Goal: Complete application form: Complete application form

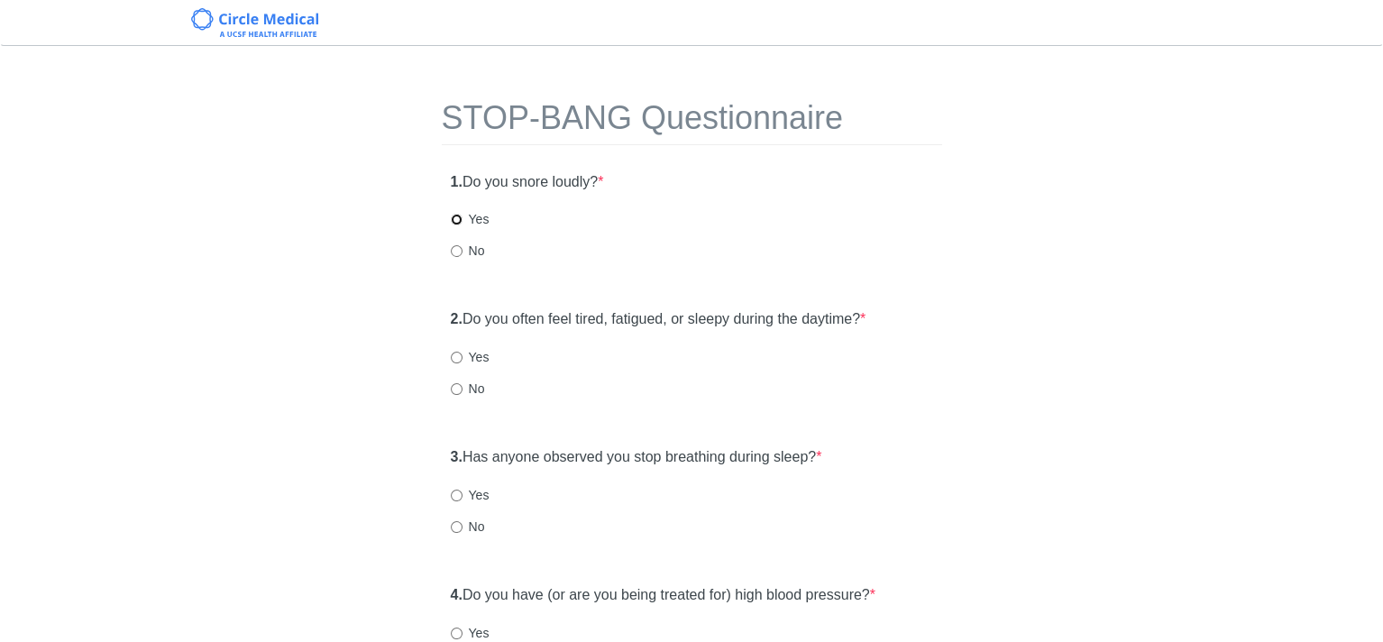
click at [454, 220] on input "Yes" at bounding box center [457, 220] width 12 height 12
radio input "true"
click at [454, 389] on input "No" at bounding box center [457, 389] width 12 height 12
radio input "true"
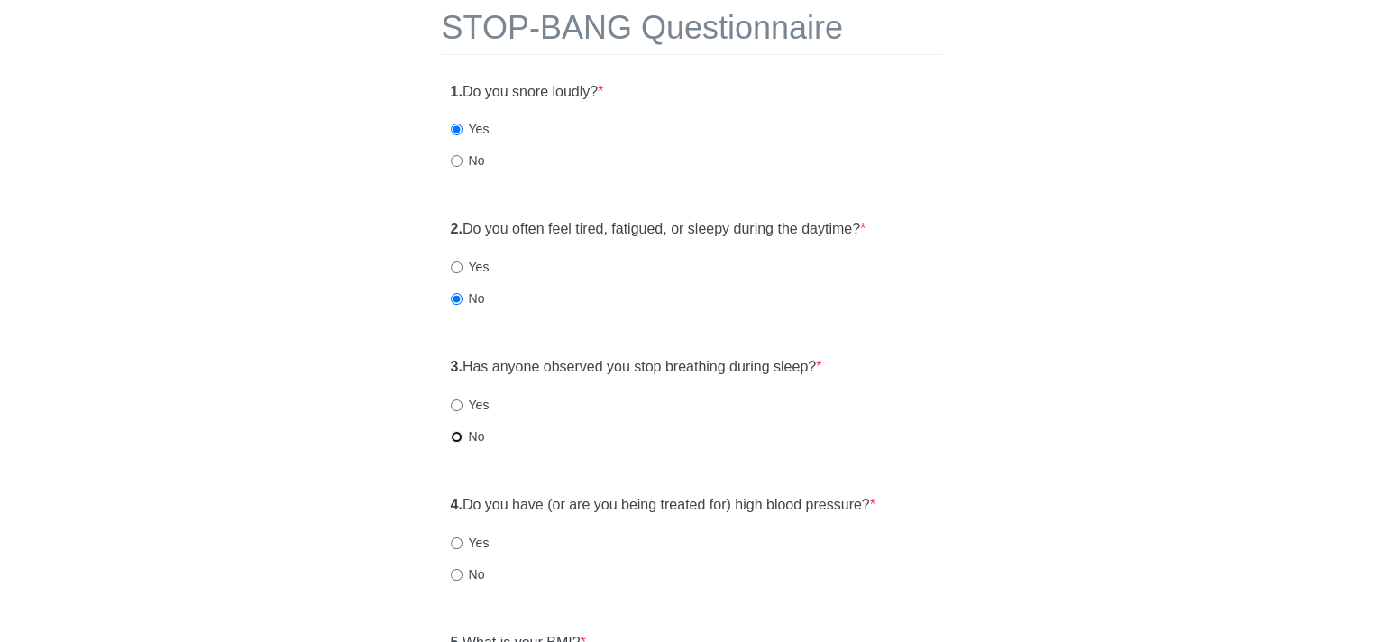
click at [453, 435] on input "No" at bounding box center [457, 437] width 12 height 12
radio input "true"
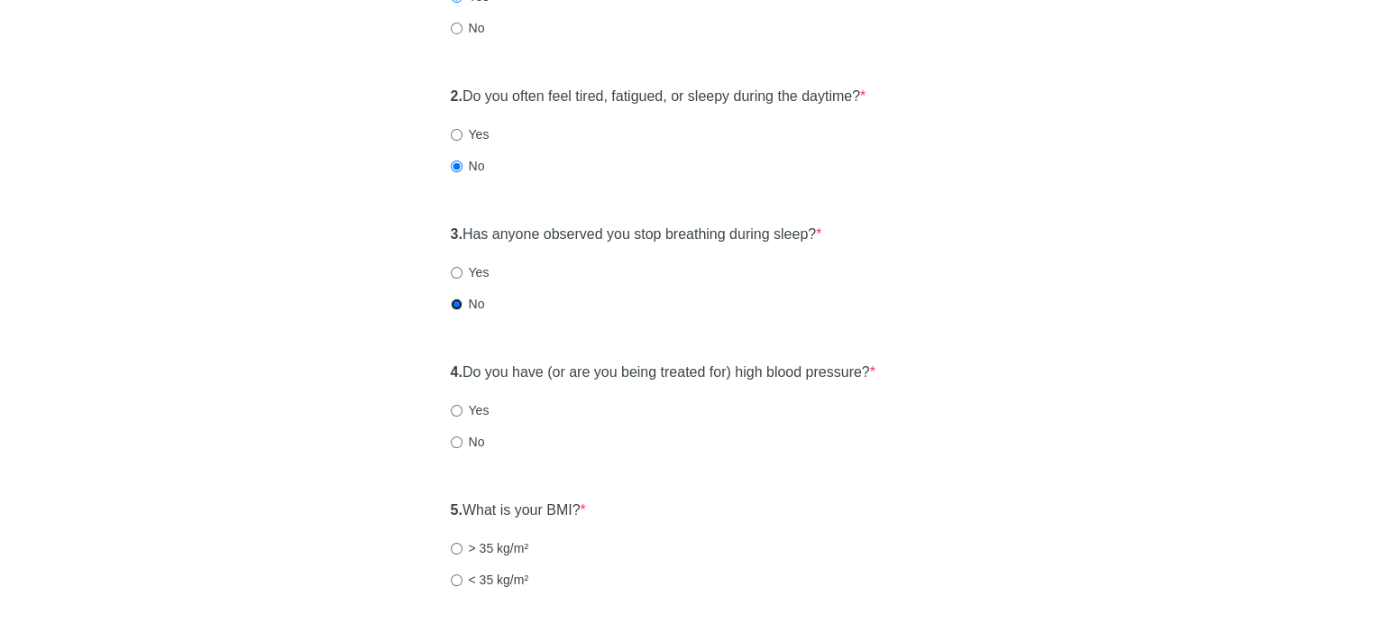
scroll to position [270, 0]
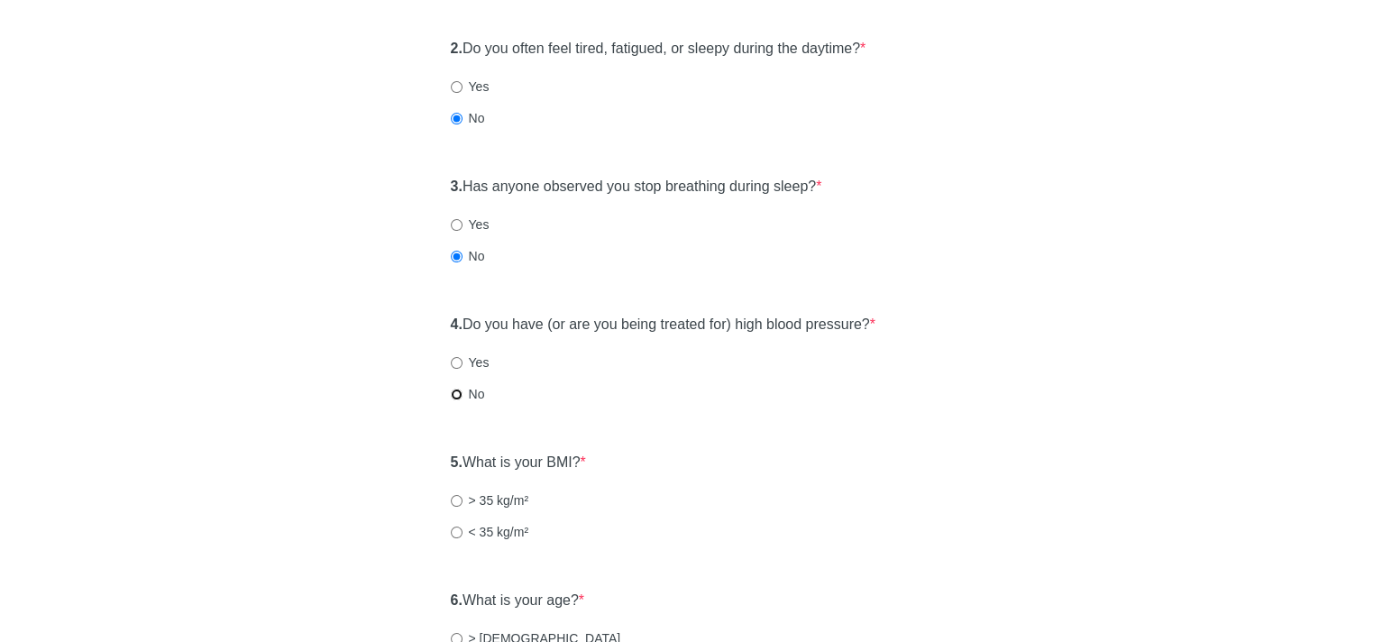
click at [457, 398] on input "No" at bounding box center [457, 395] width 12 height 12
radio input "true"
click at [454, 531] on input "< 35 kg/m²" at bounding box center [457, 532] width 12 height 12
radio input "true"
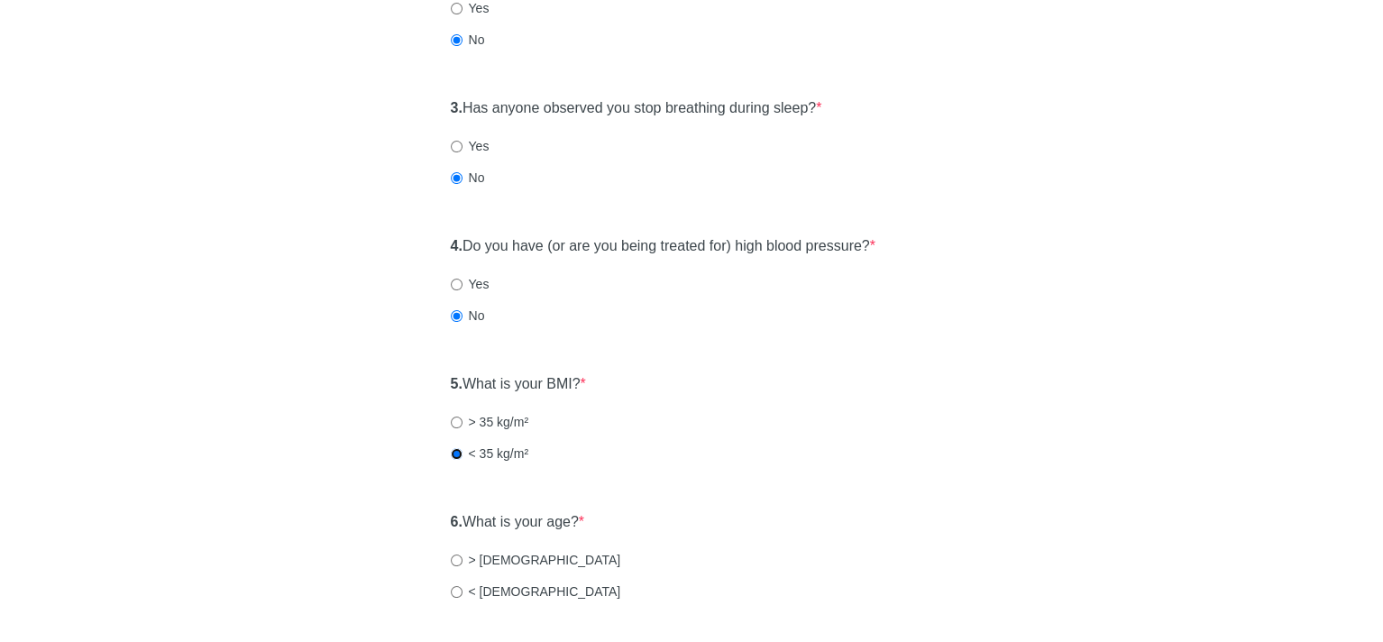
scroll to position [451, 0]
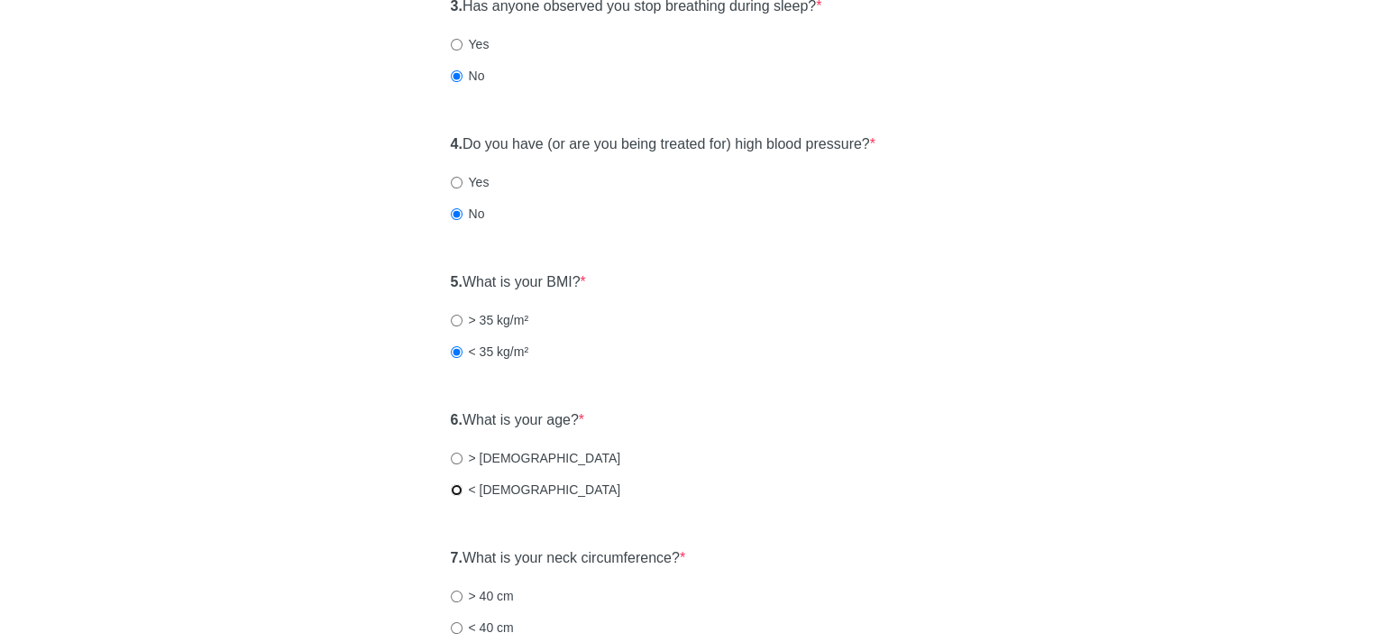
click at [453, 489] on input "< [DEMOGRAPHIC_DATA]" at bounding box center [457, 490] width 12 height 12
radio input "true"
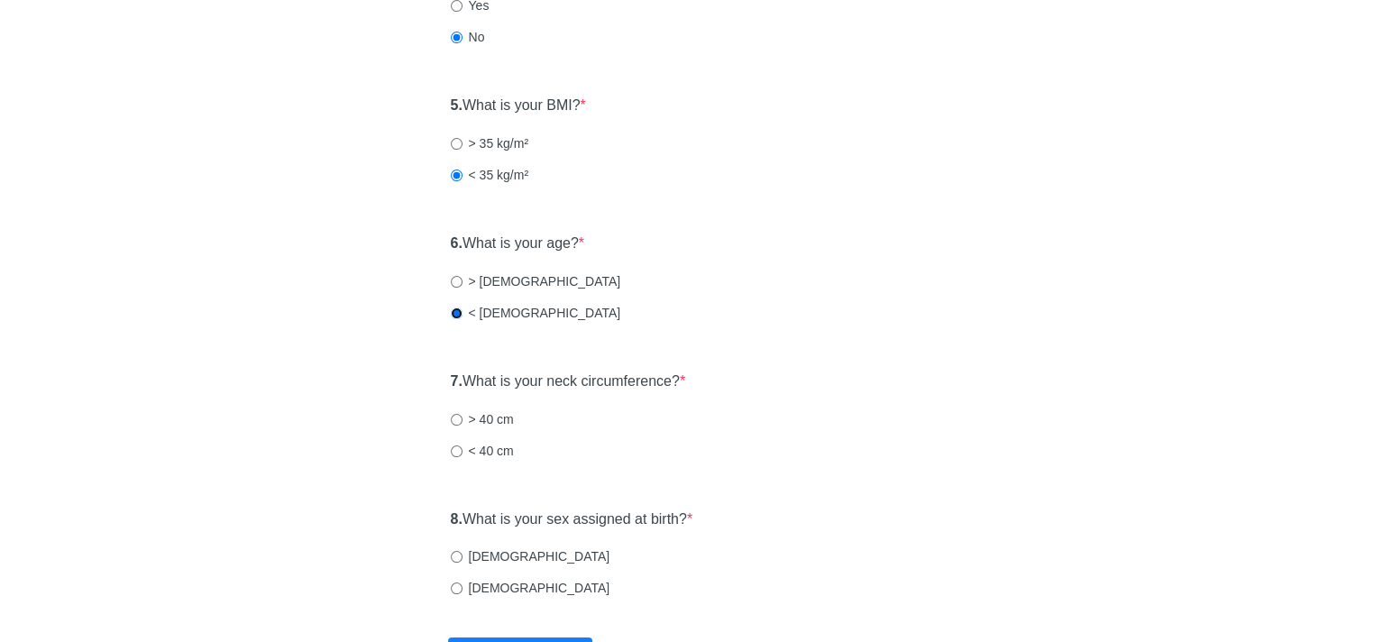
scroll to position [631, 0]
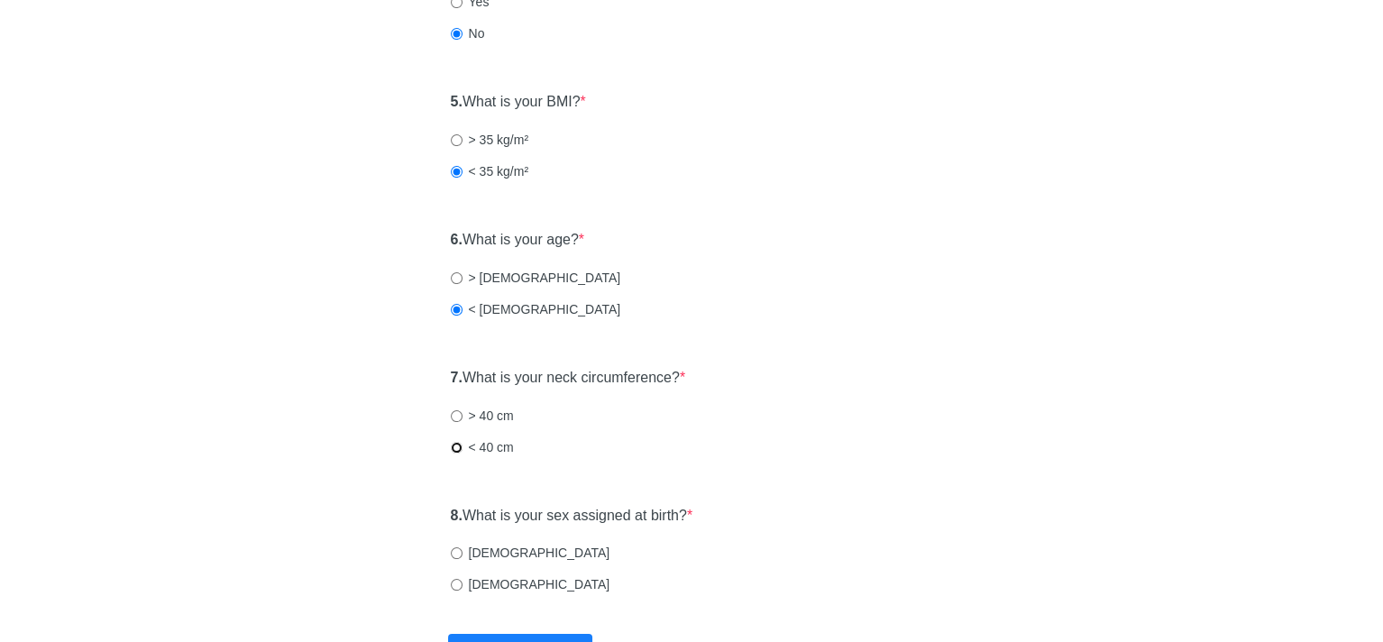
drag, startPoint x: 454, startPoint y: 446, endPoint x: 461, endPoint y: 464, distance: 19.1
click at [454, 447] on input "< 40 cm" at bounding box center [457, 448] width 12 height 12
radio input "true"
click at [455, 581] on input "[DEMOGRAPHIC_DATA]" at bounding box center [457, 585] width 12 height 12
radio input "true"
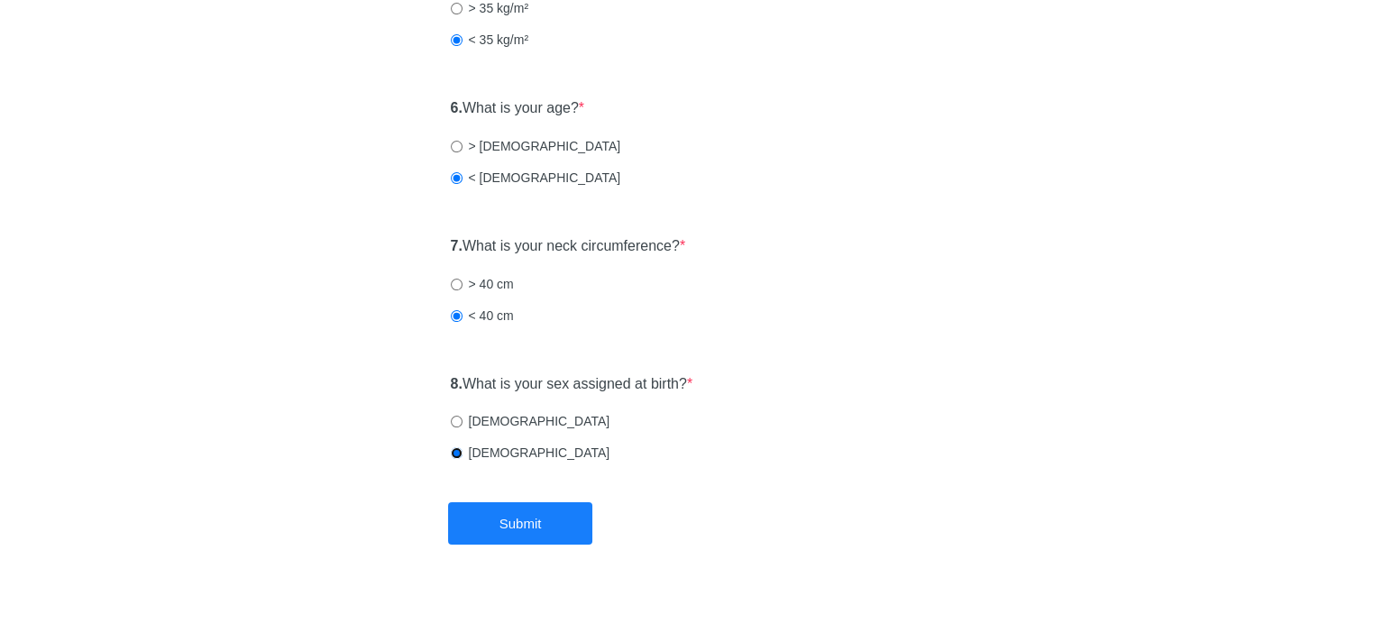
scroll to position [773, 0]
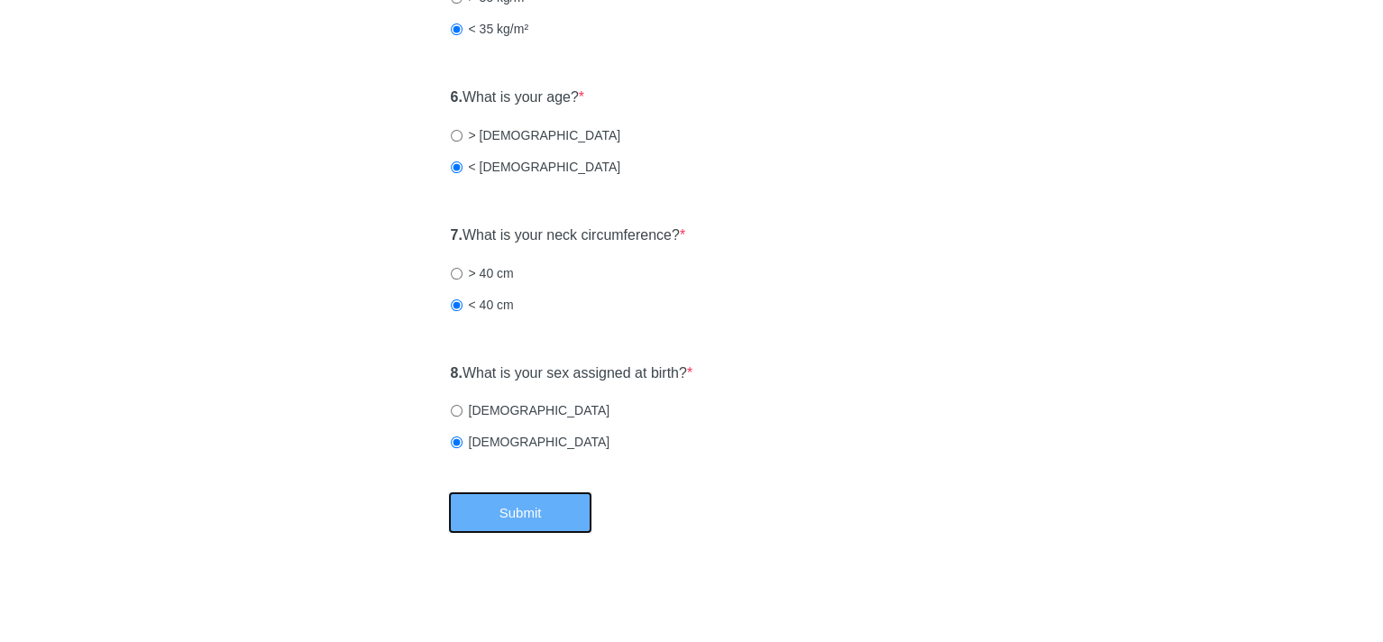
click at [539, 502] on button "Submit" at bounding box center [520, 512] width 144 height 42
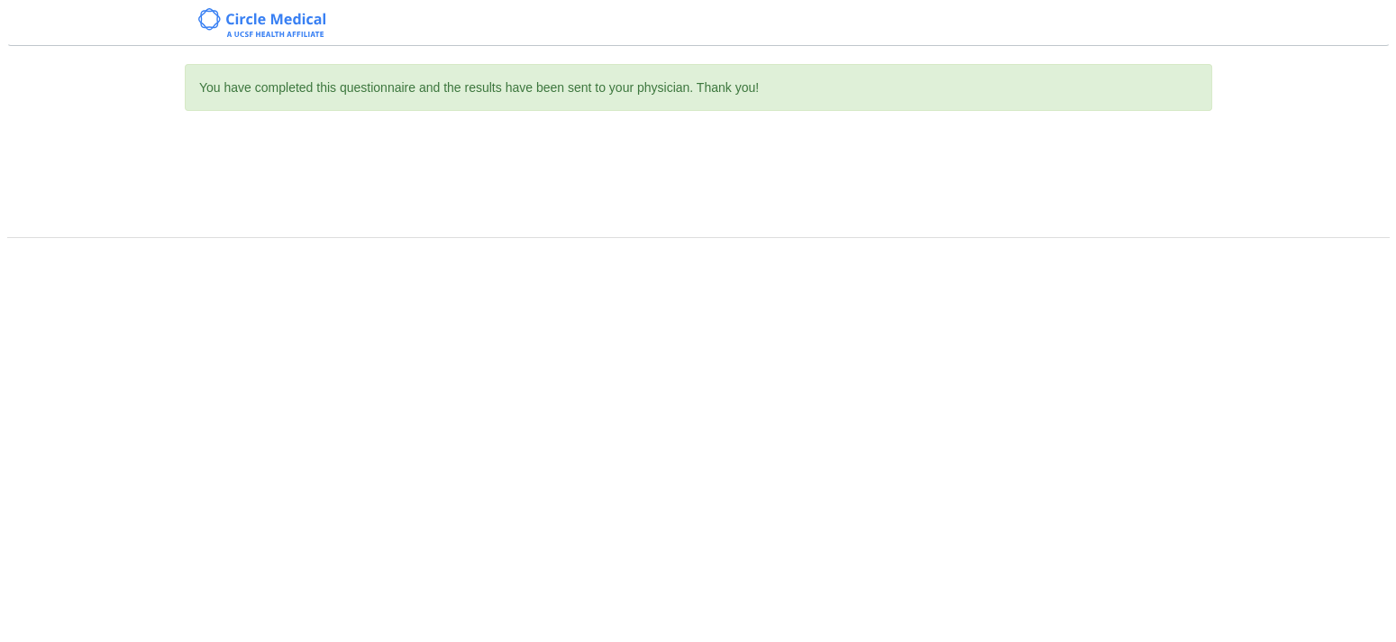
scroll to position [0, 0]
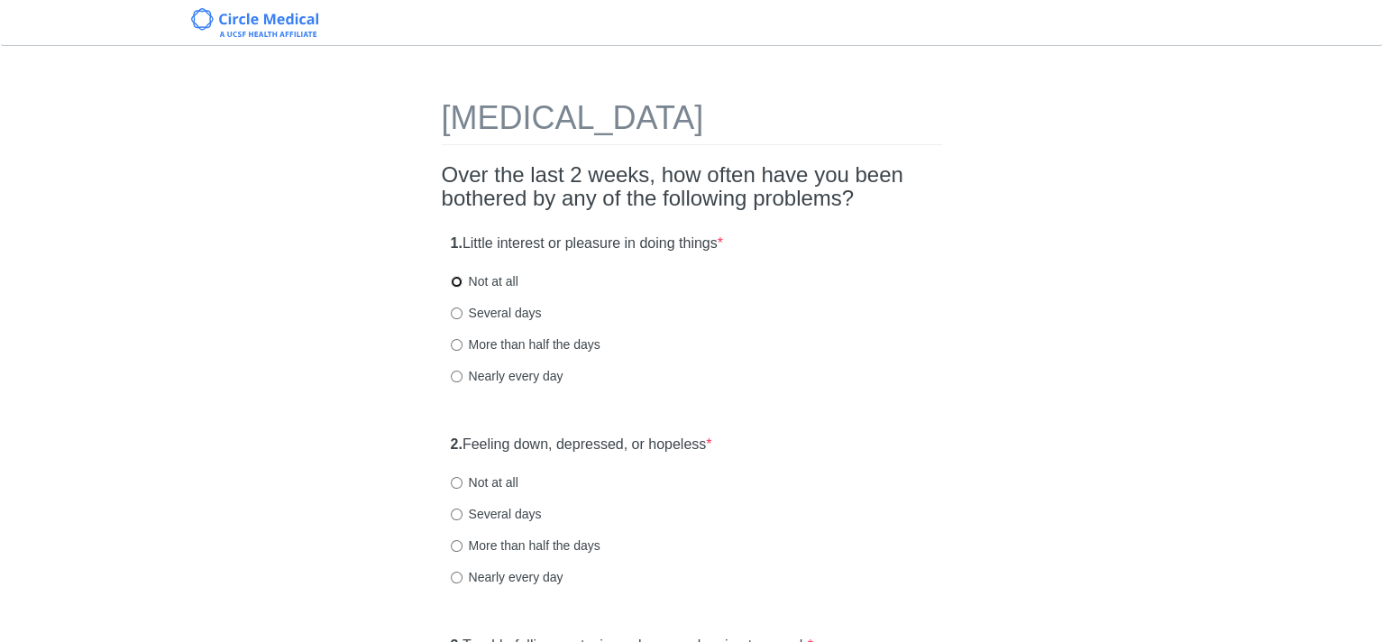
click at [454, 279] on input "Not at all" at bounding box center [457, 282] width 12 height 12
radio input "true"
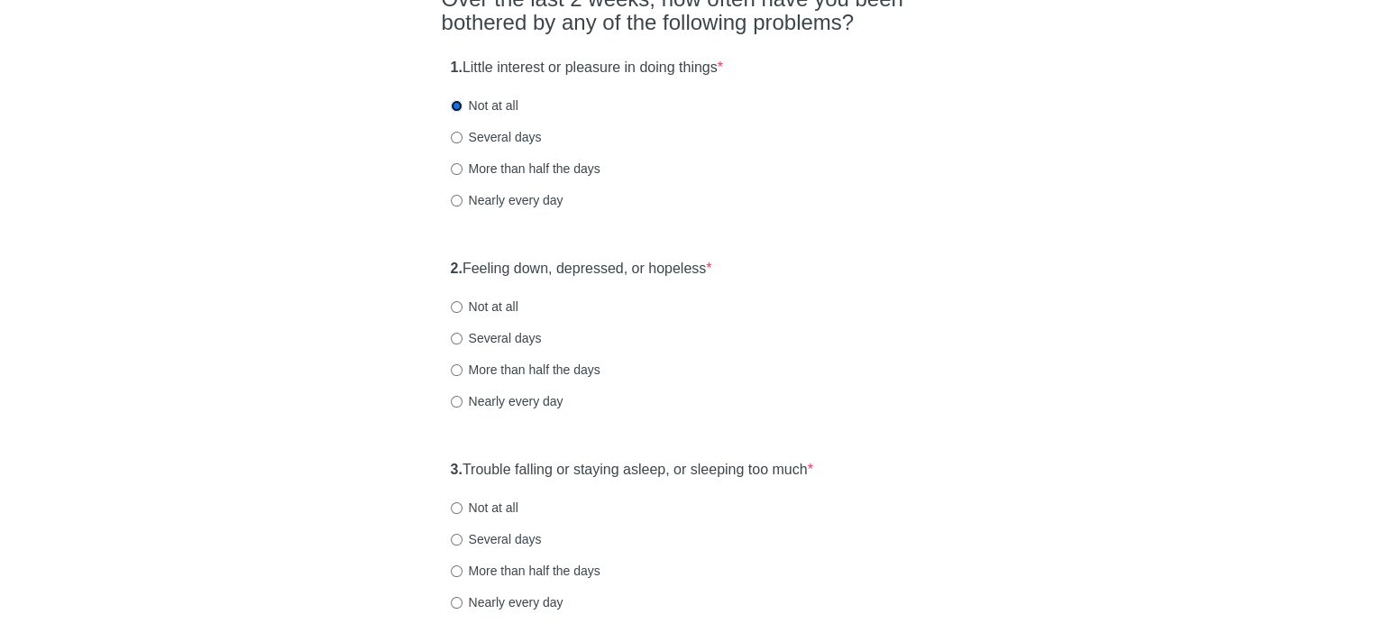
scroll to position [180, 0]
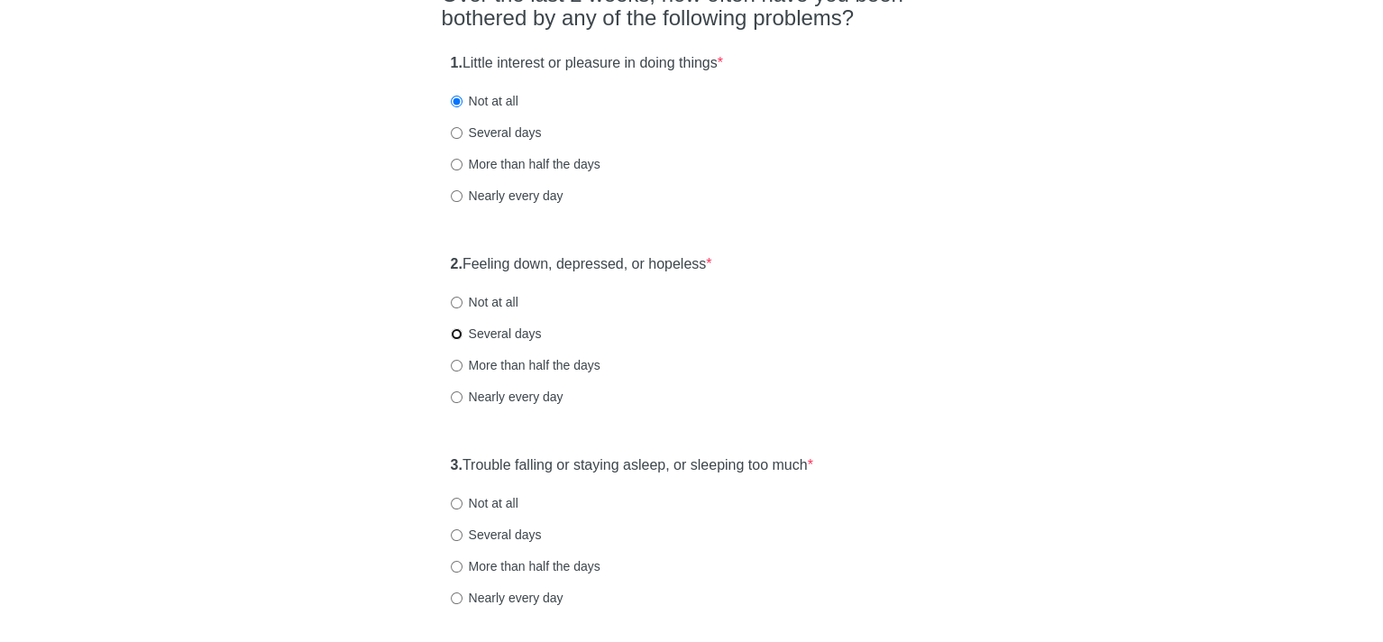
click at [457, 334] on input "Several days" at bounding box center [457, 334] width 12 height 12
radio input "true"
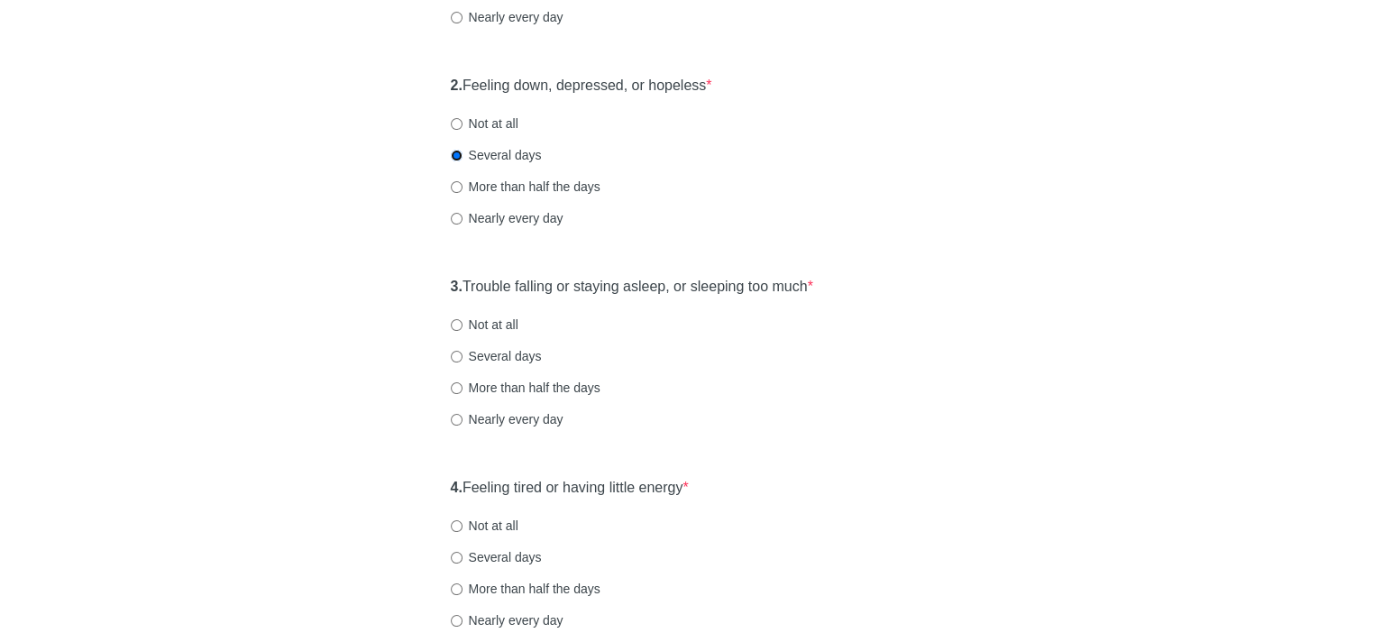
scroll to position [361, 0]
click at [453, 350] on input "Several days" at bounding box center [457, 355] width 12 height 12
radio input "true"
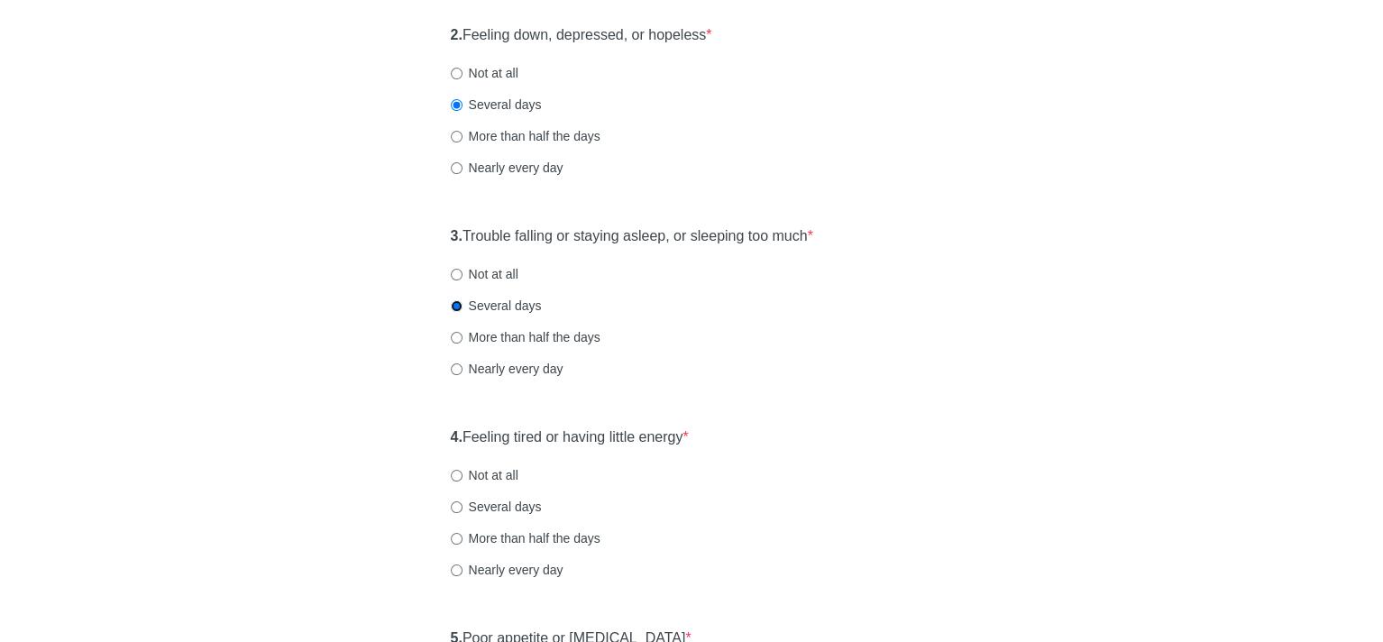
scroll to position [451, 0]
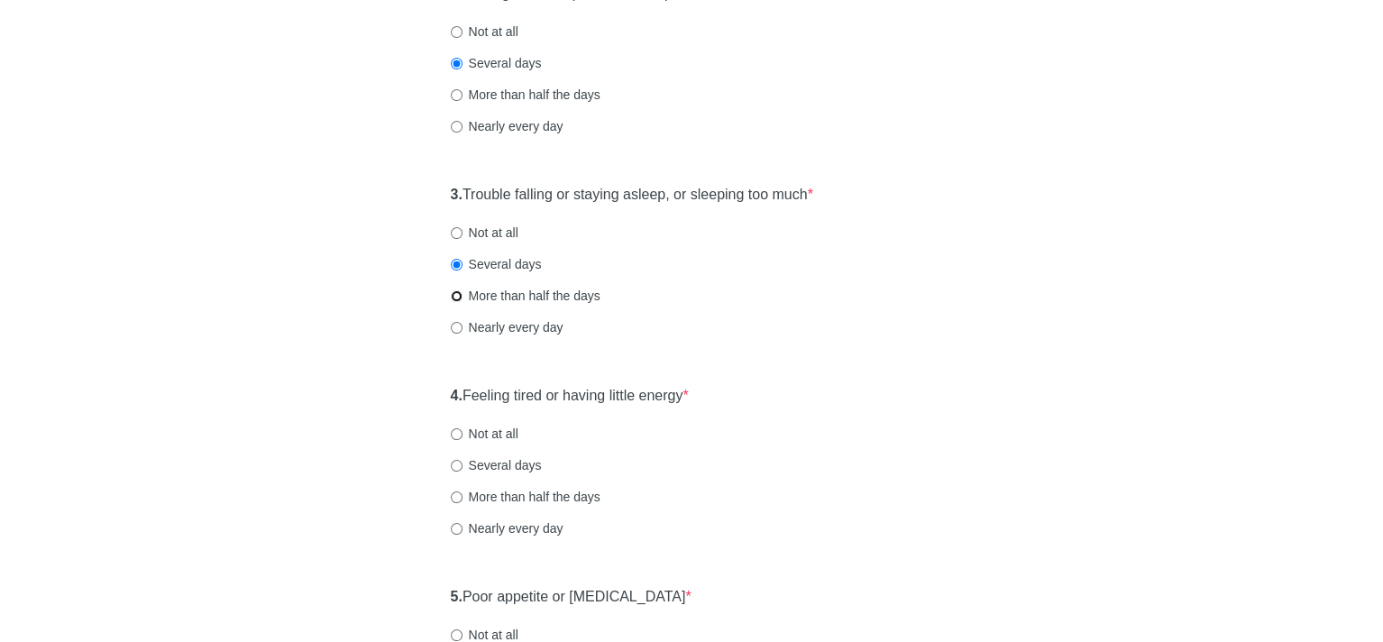
click at [454, 292] on input "More than half the days" at bounding box center [457, 296] width 12 height 12
radio input "true"
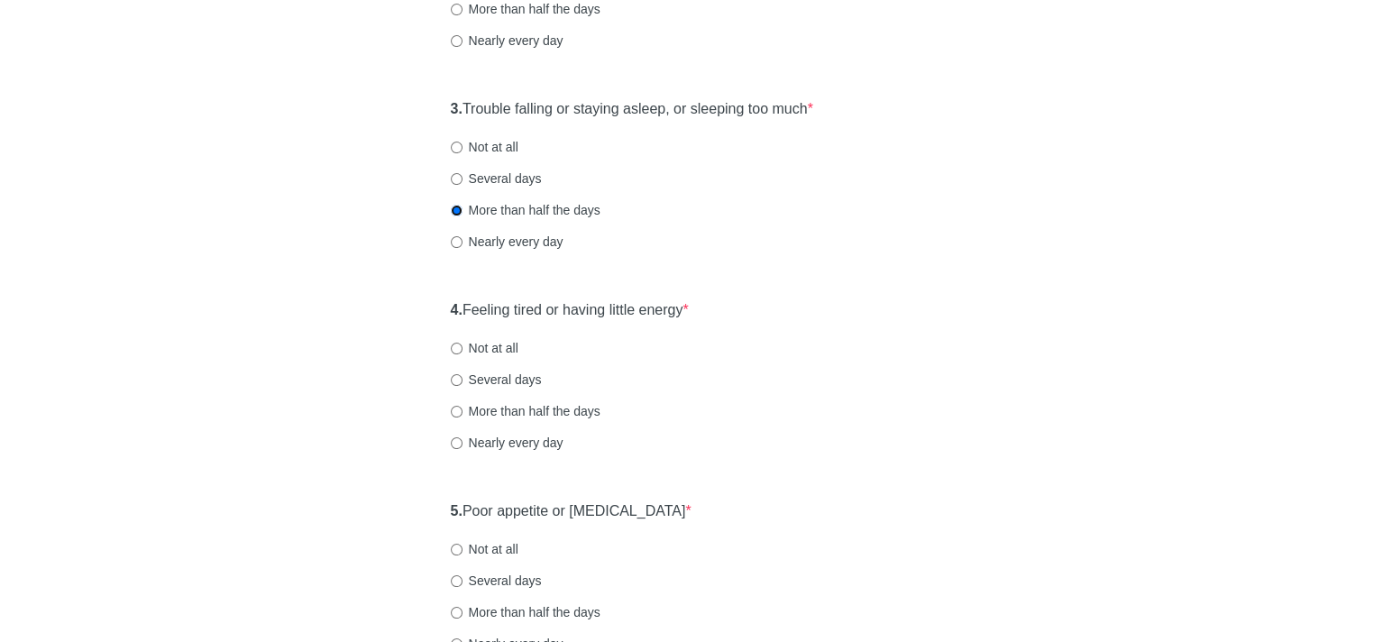
scroll to position [541, 0]
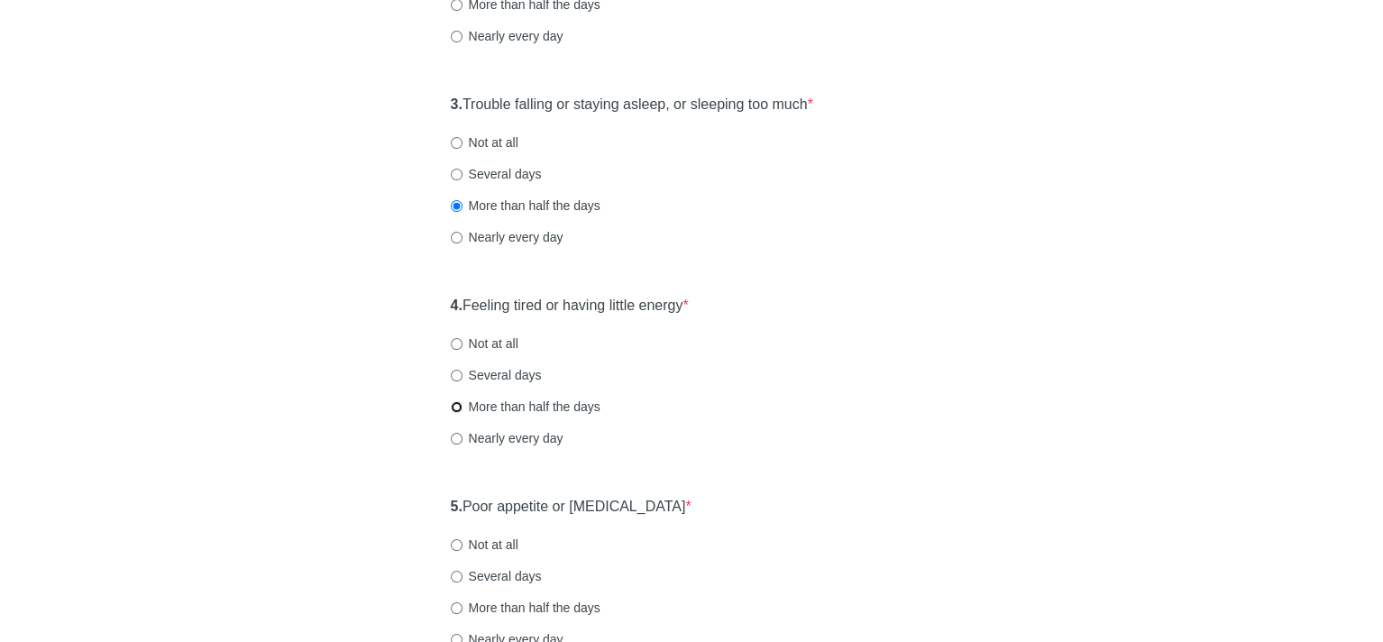
click at [454, 405] on input "More than half the days" at bounding box center [457, 407] width 12 height 12
radio input "true"
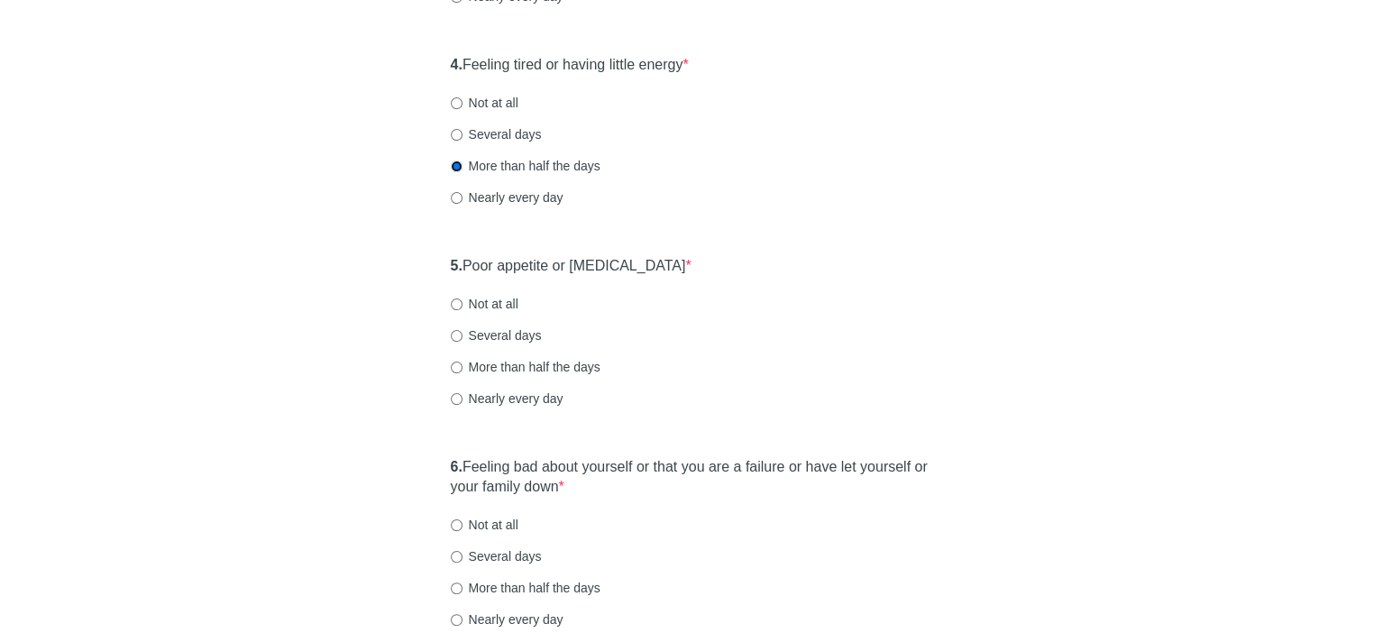
scroll to position [811, 0]
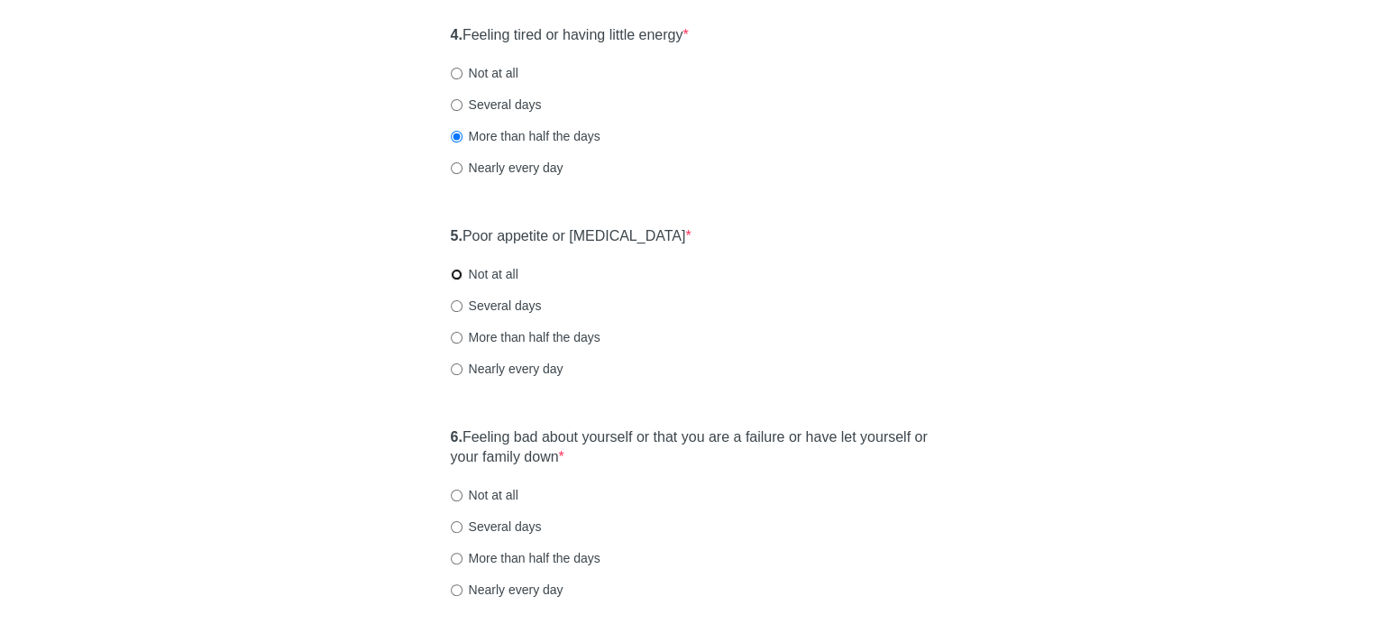
click at [454, 272] on input "Not at all" at bounding box center [457, 275] width 12 height 12
radio input "true"
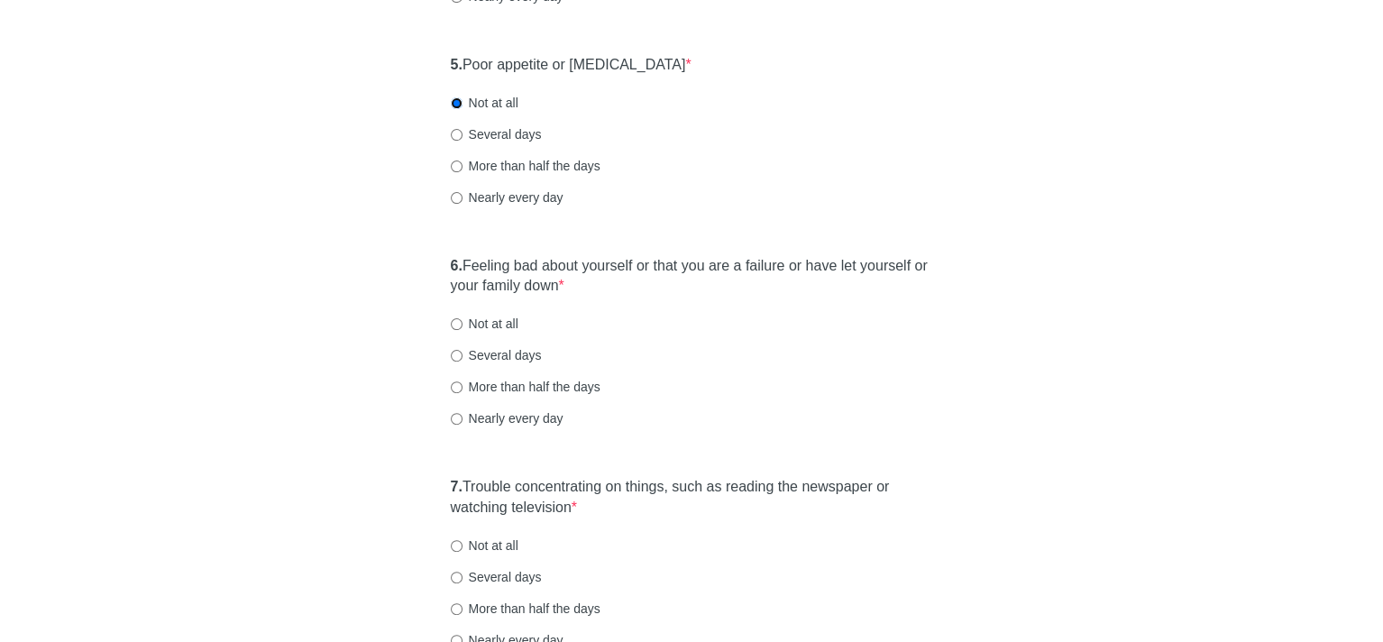
scroll to position [992, 0]
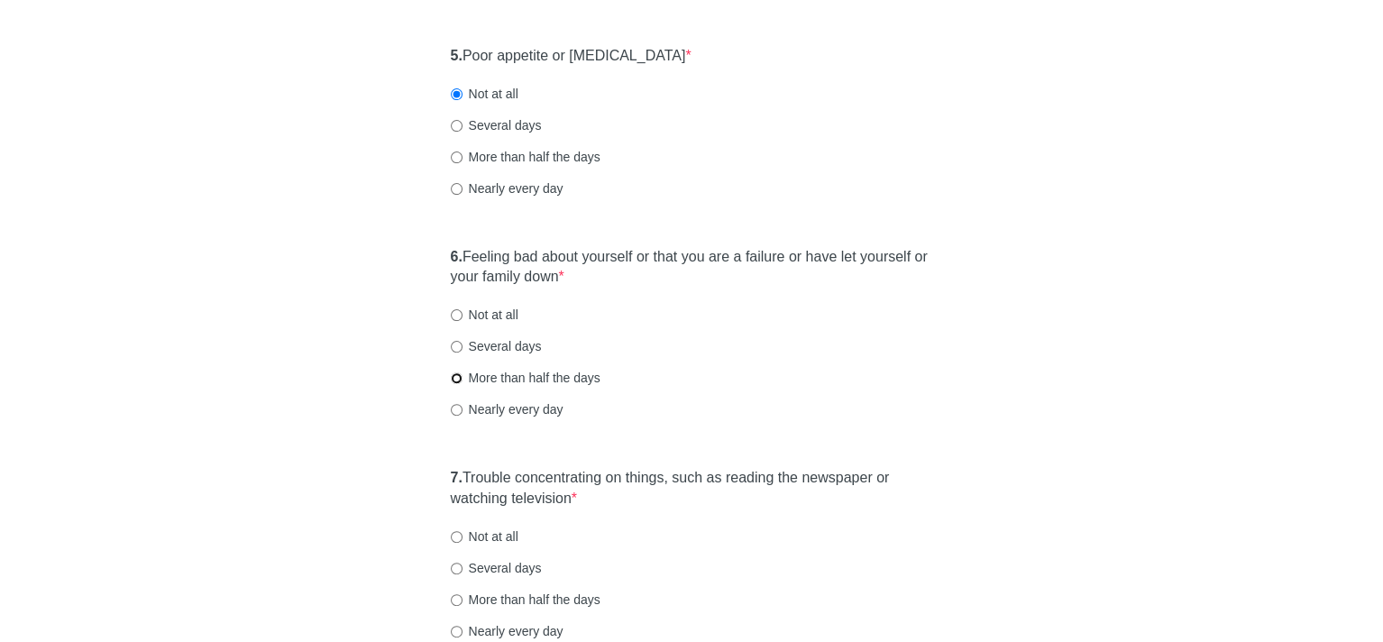
click at [454, 379] on input "More than half the days" at bounding box center [457, 378] width 12 height 12
radio input "true"
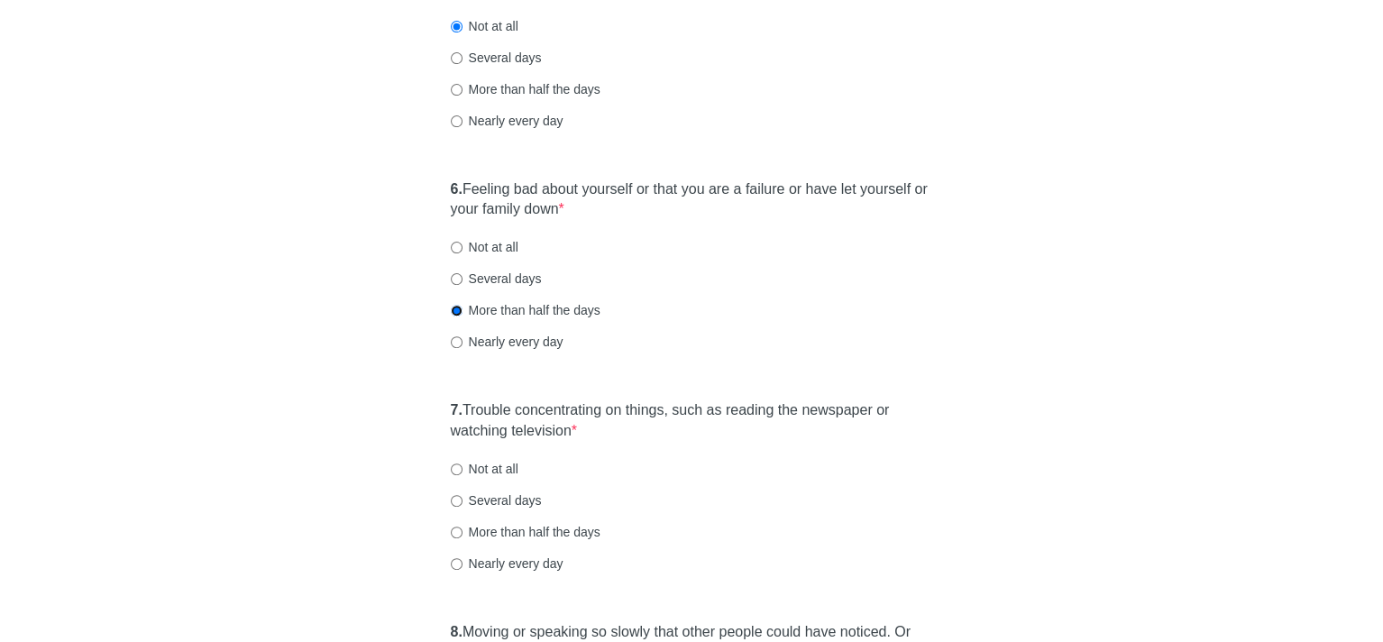
scroll to position [1172, 0]
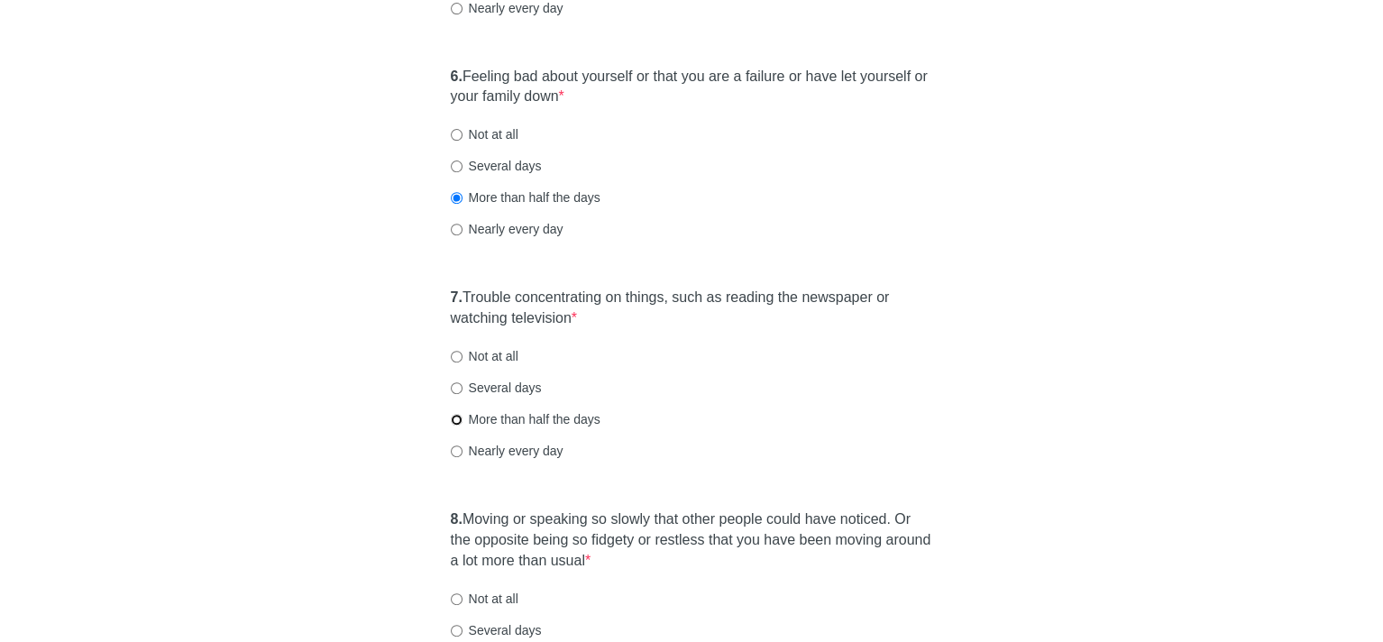
click at [453, 420] on input "More than half the days" at bounding box center [457, 420] width 12 height 12
radio input "true"
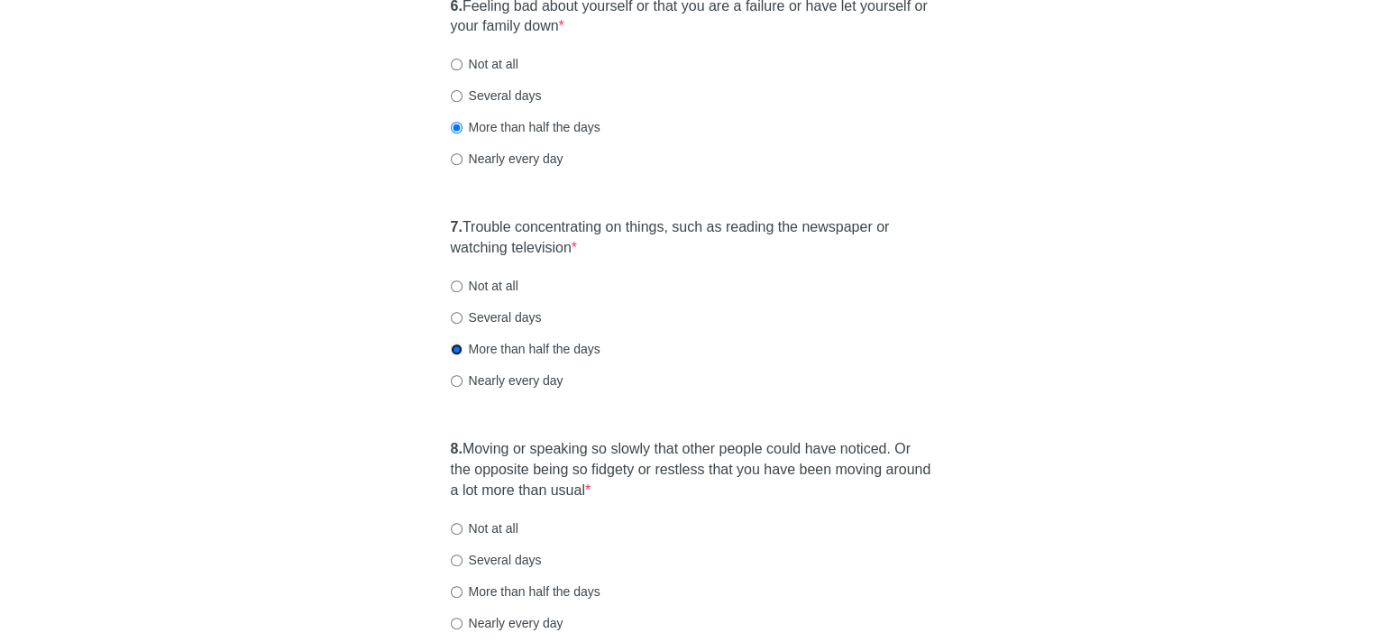
scroll to position [1352, 0]
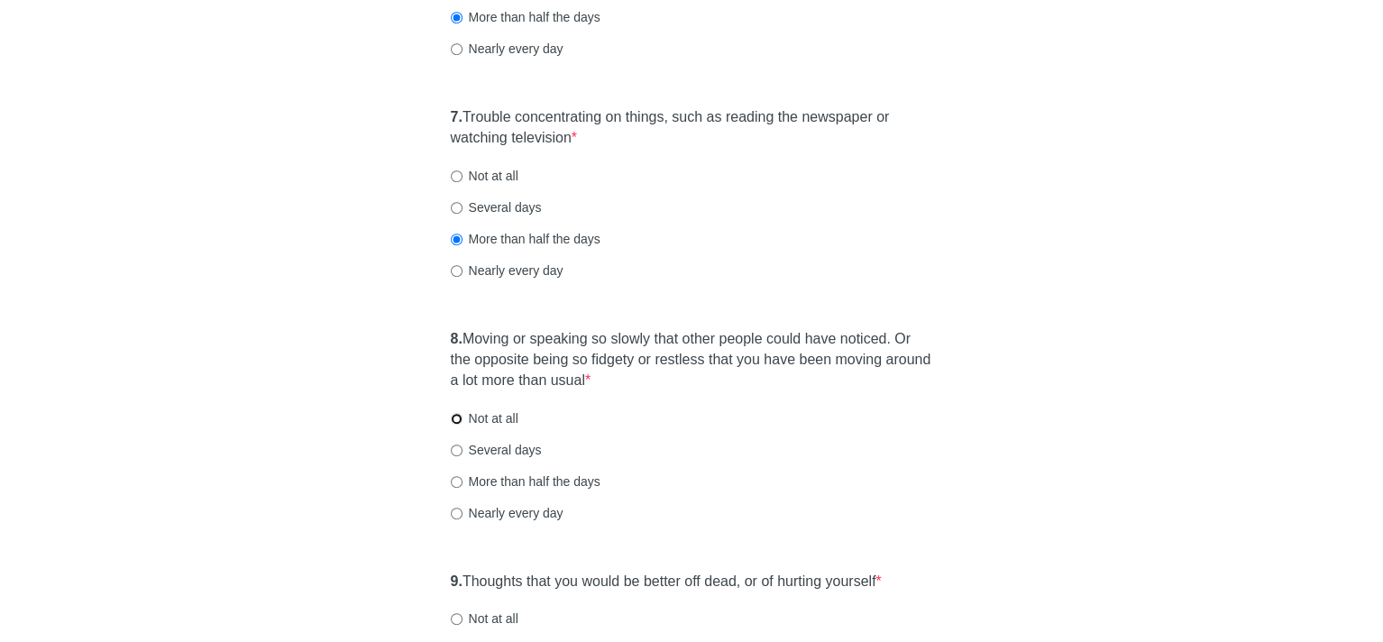
click at [454, 422] on input "Not at all" at bounding box center [457, 419] width 12 height 12
radio input "true"
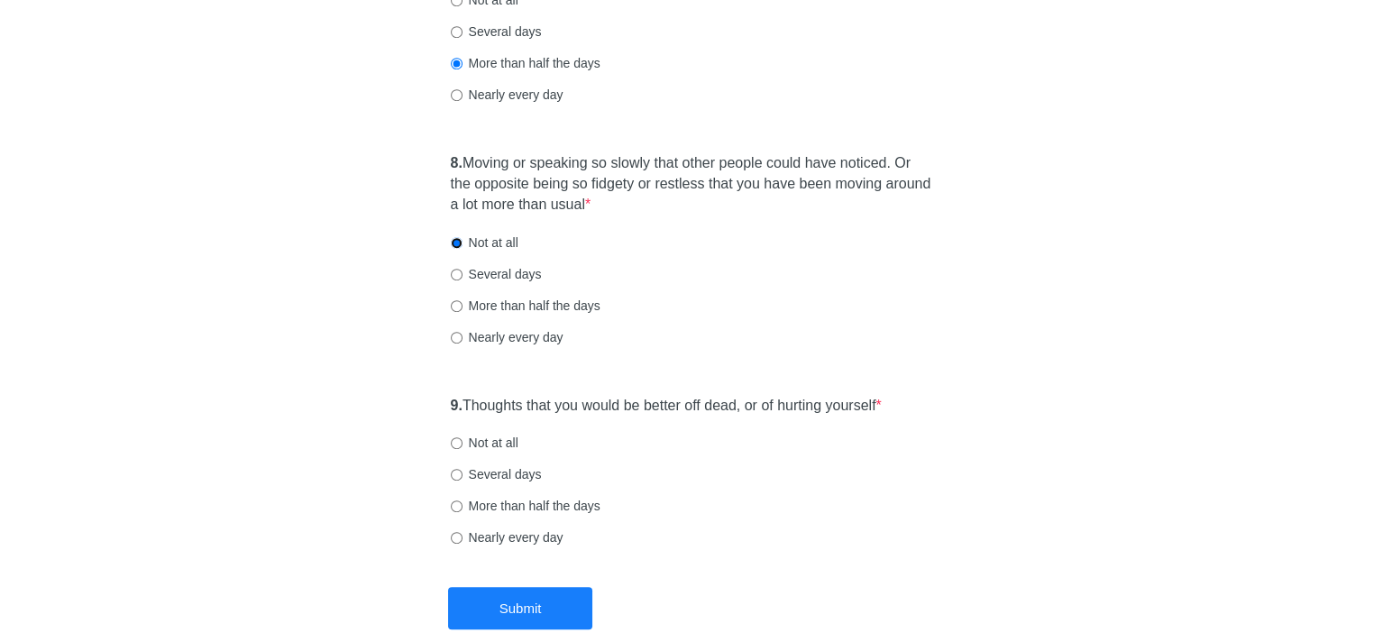
scroll to position [1533, 0]
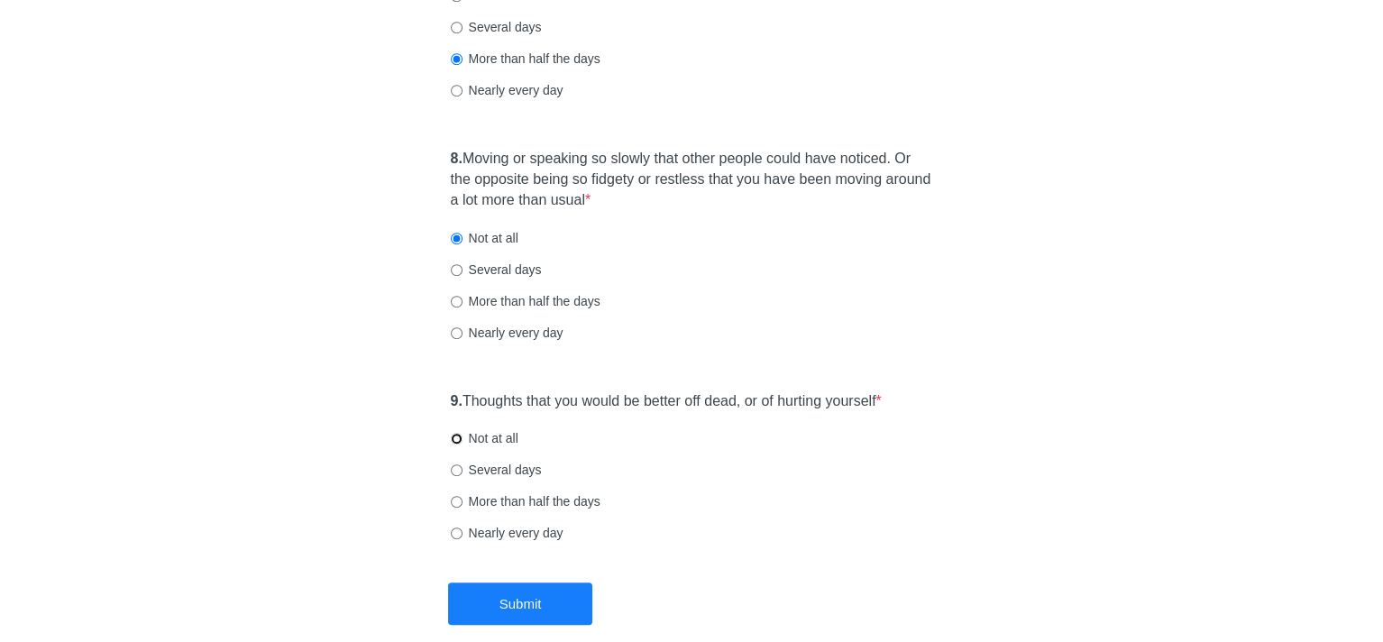
click at [453, 439] on input "Not at all" at bounding box center [457, 439] width 12 height 12
radio input "true"
click at [514, 594] on button "Submit" at bounding box center [520, 603] width 144 height 42
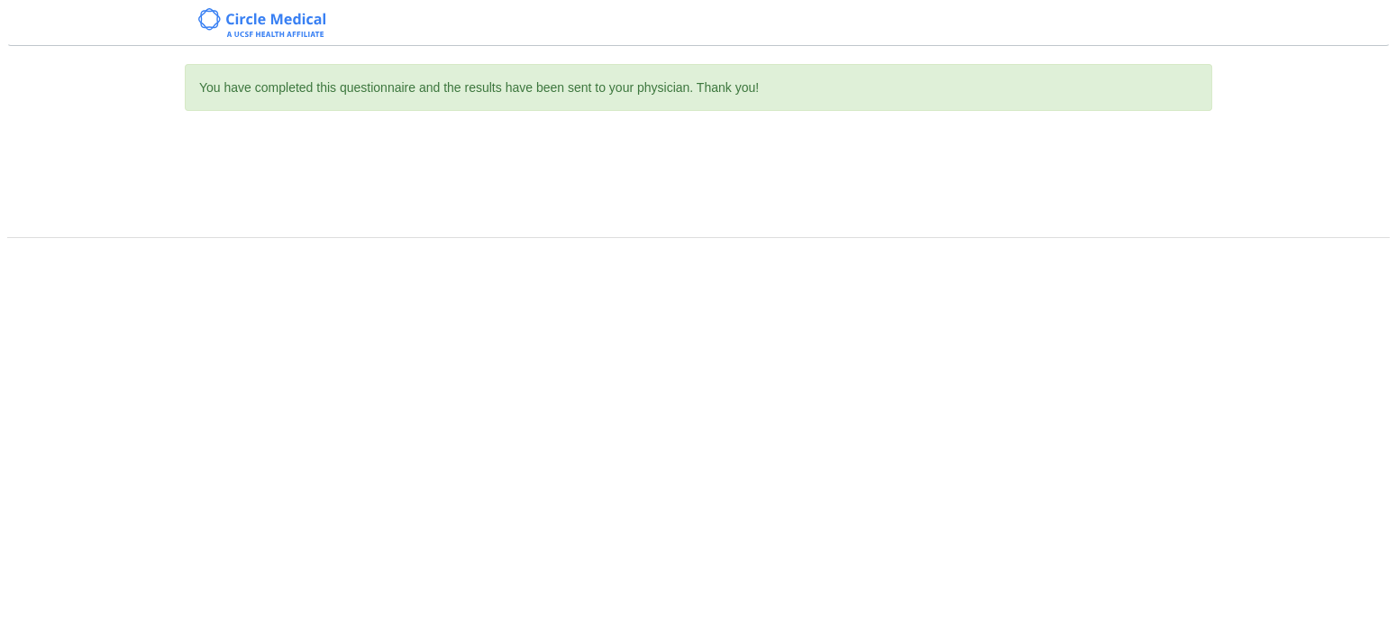
scroll to position [0, 0]
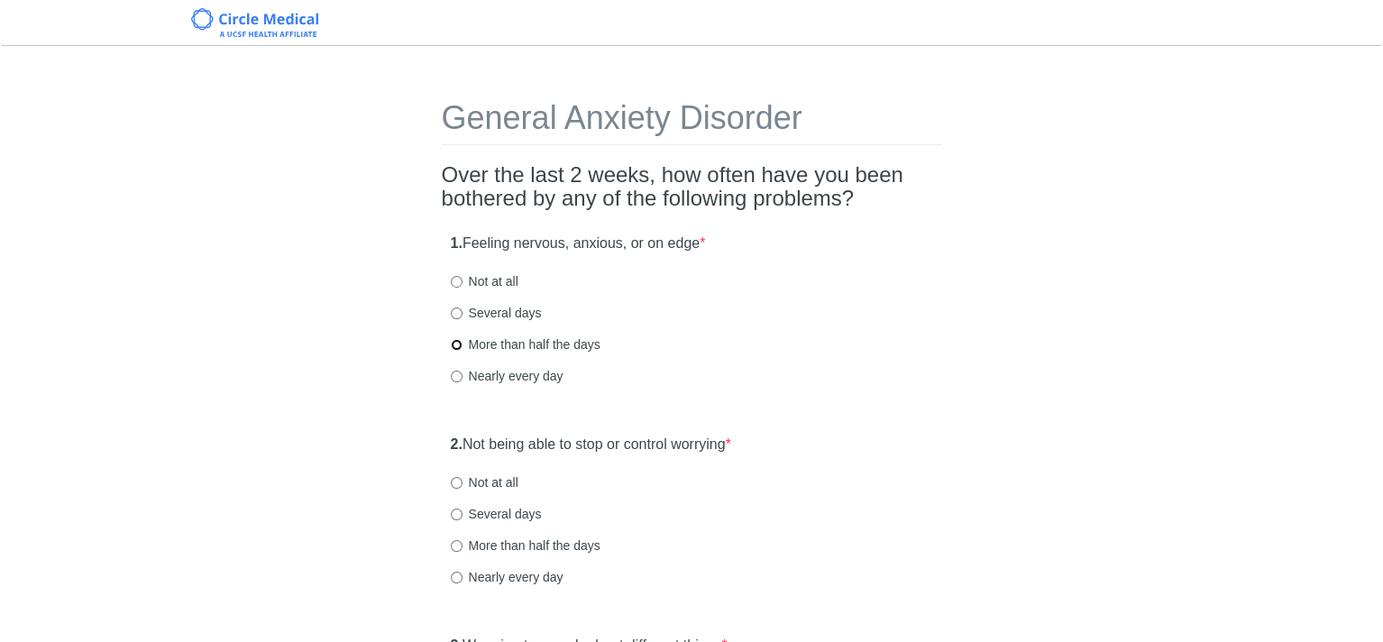
click at [454, 342] on input "More than half the days" at bounding box center [457, 345] width 12 height 12
radio input "true"
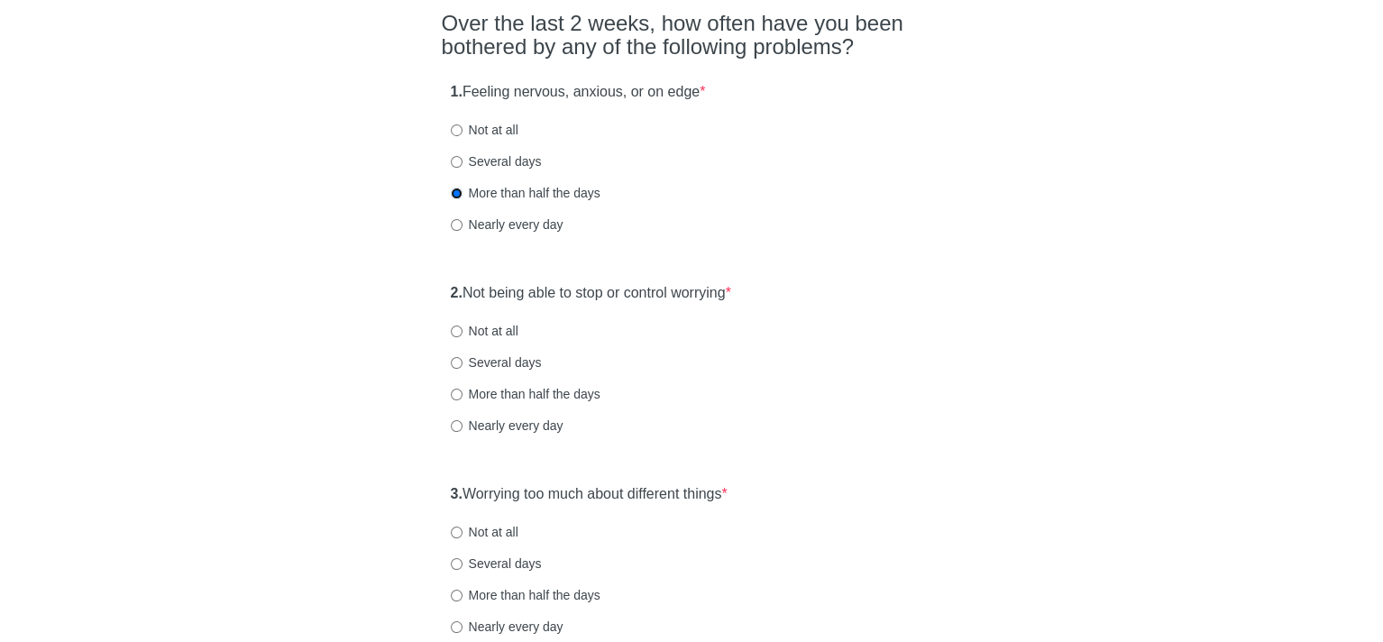
scroll to position [180, 0]
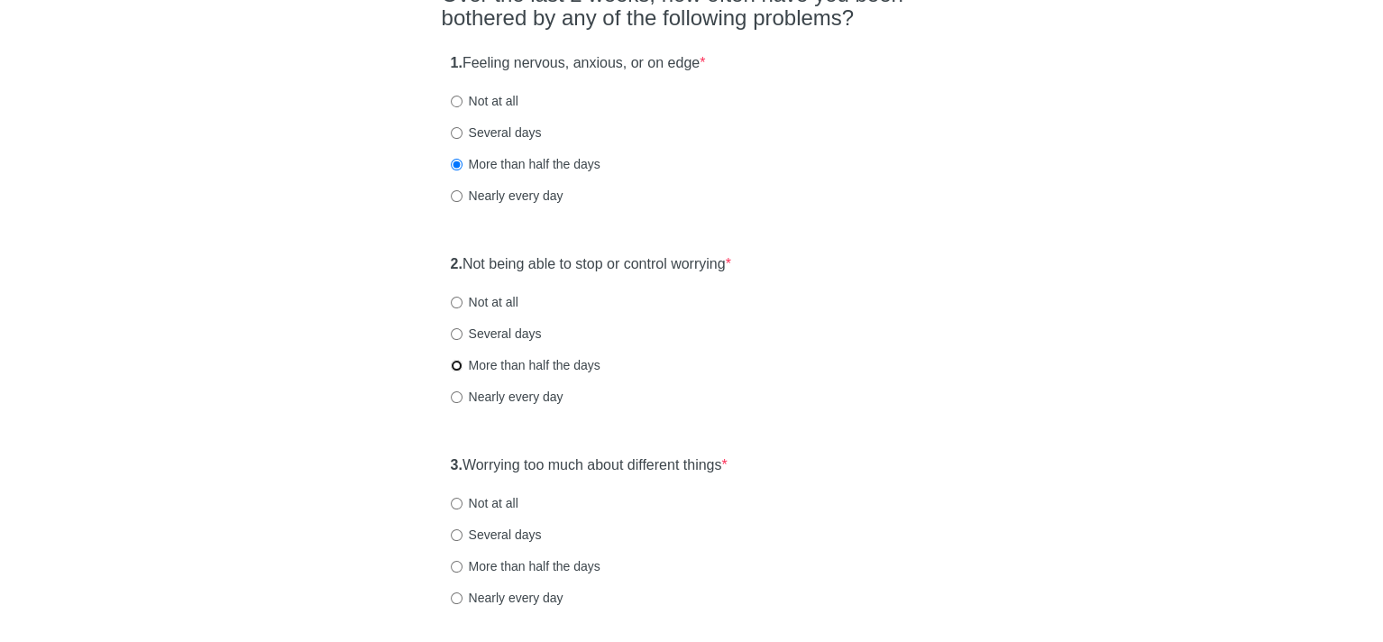
click at [456, 361] on input "More than half the days" at bounding box center [457, 366] width 12 height 12
radio input "true"
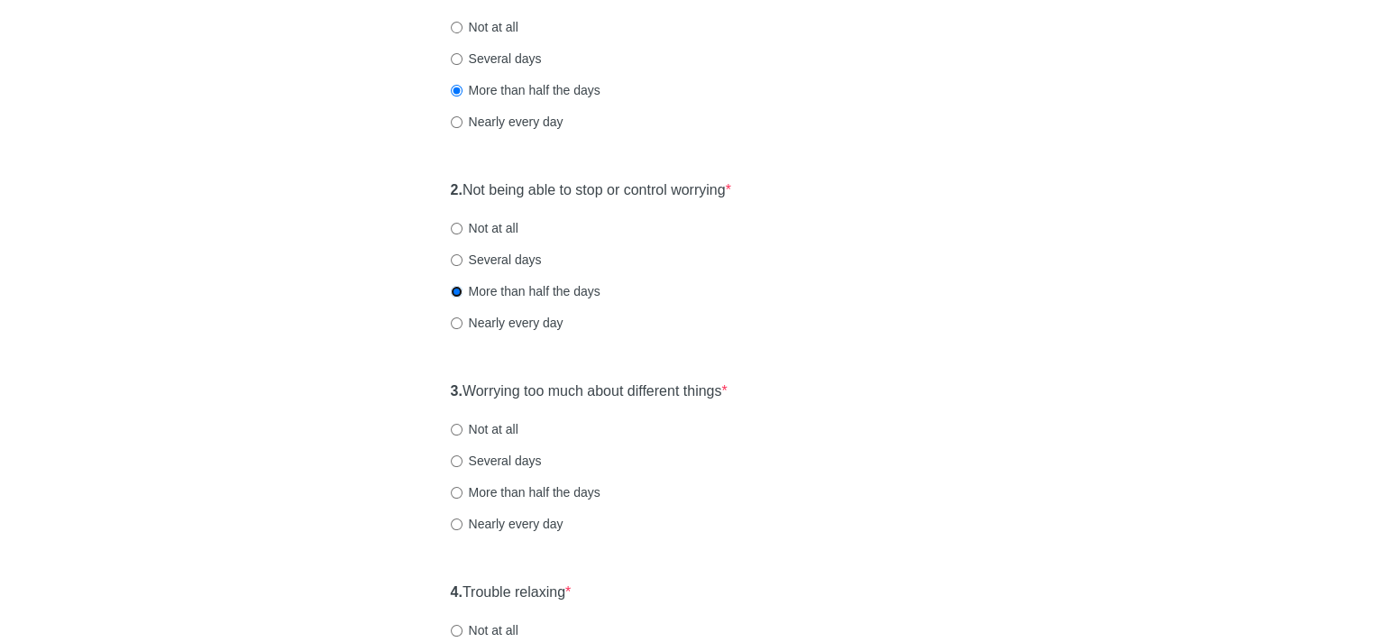
scroll to position [361, 0]
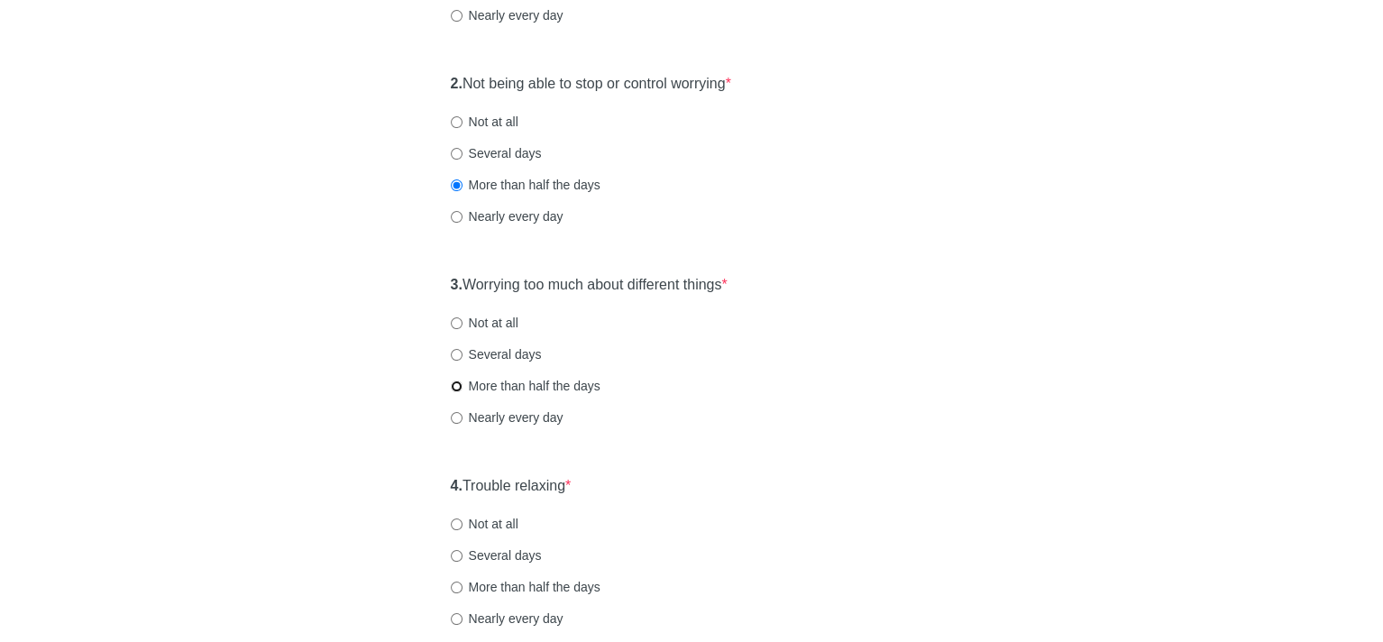
click at [452, 385] on input "More than half the days" at bounding box center [457, 386] width 12 height 12
radio input "true"
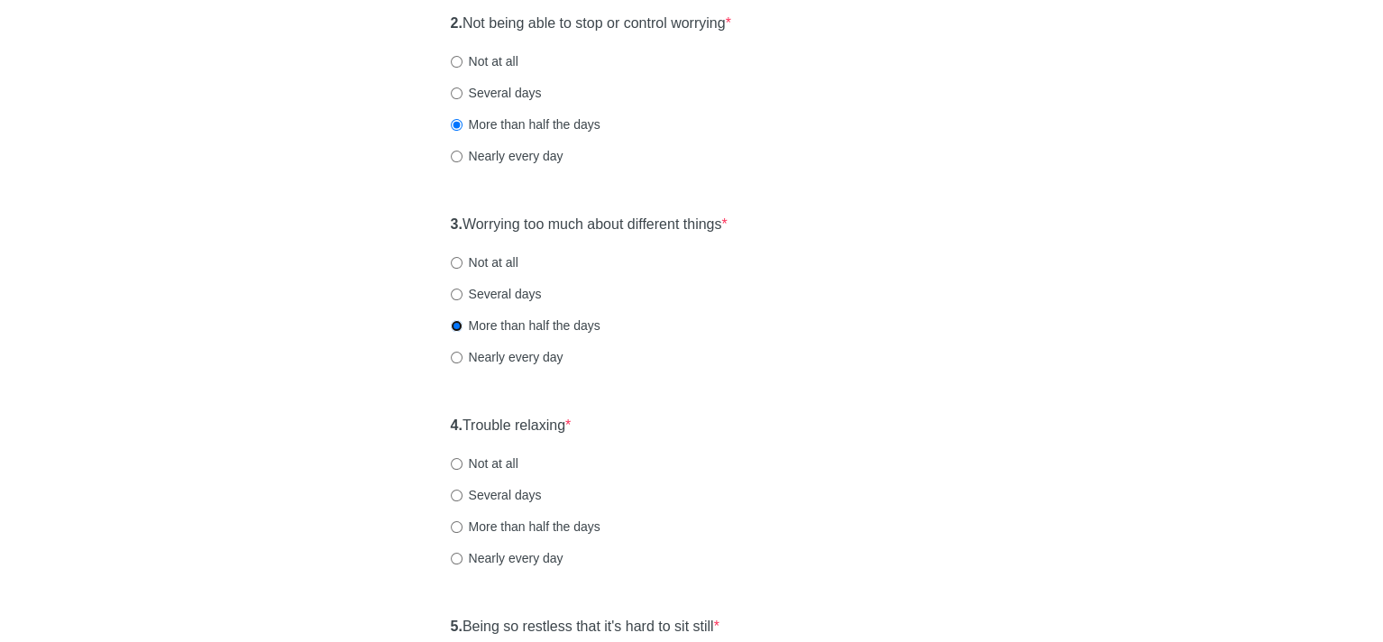
scroll to position [541, 0]
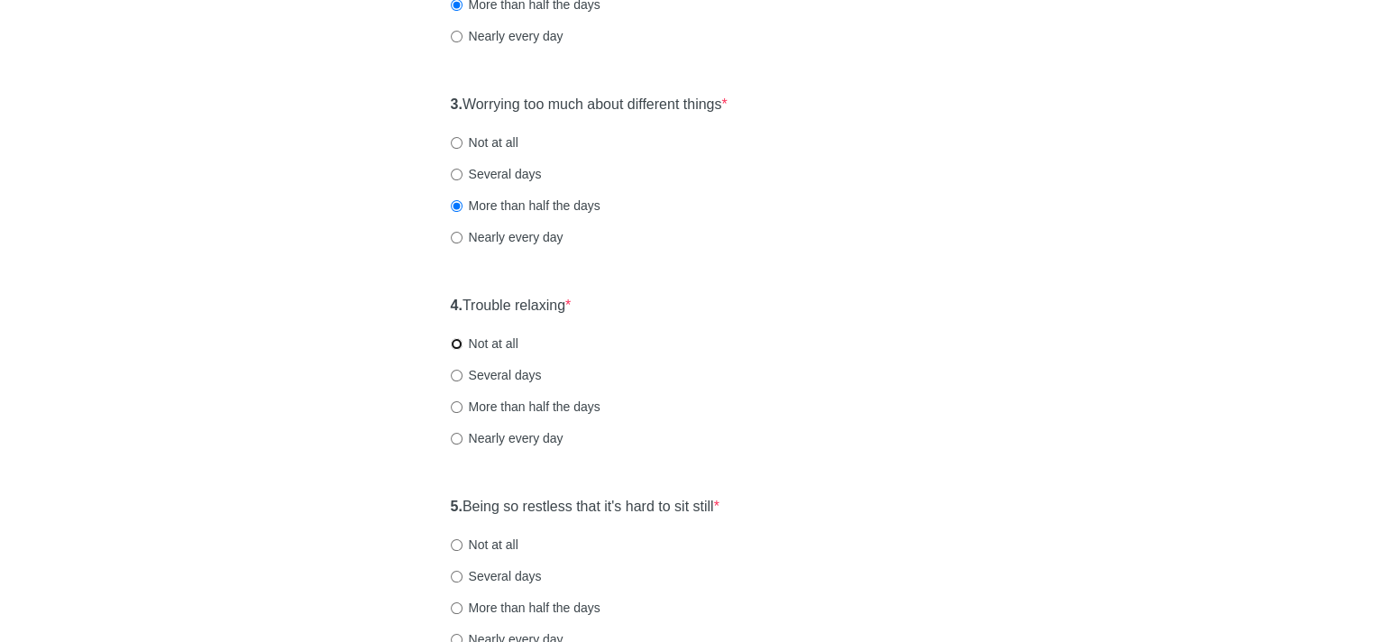
drag, startPoint x: 455, startPoint y: 342, endPoint x: 468, endPoint y: 351, distance: 15.5
click at [455, 343] on input "Not at all" at bounding box center [457, 344] width 12 height 12
radio input "true"
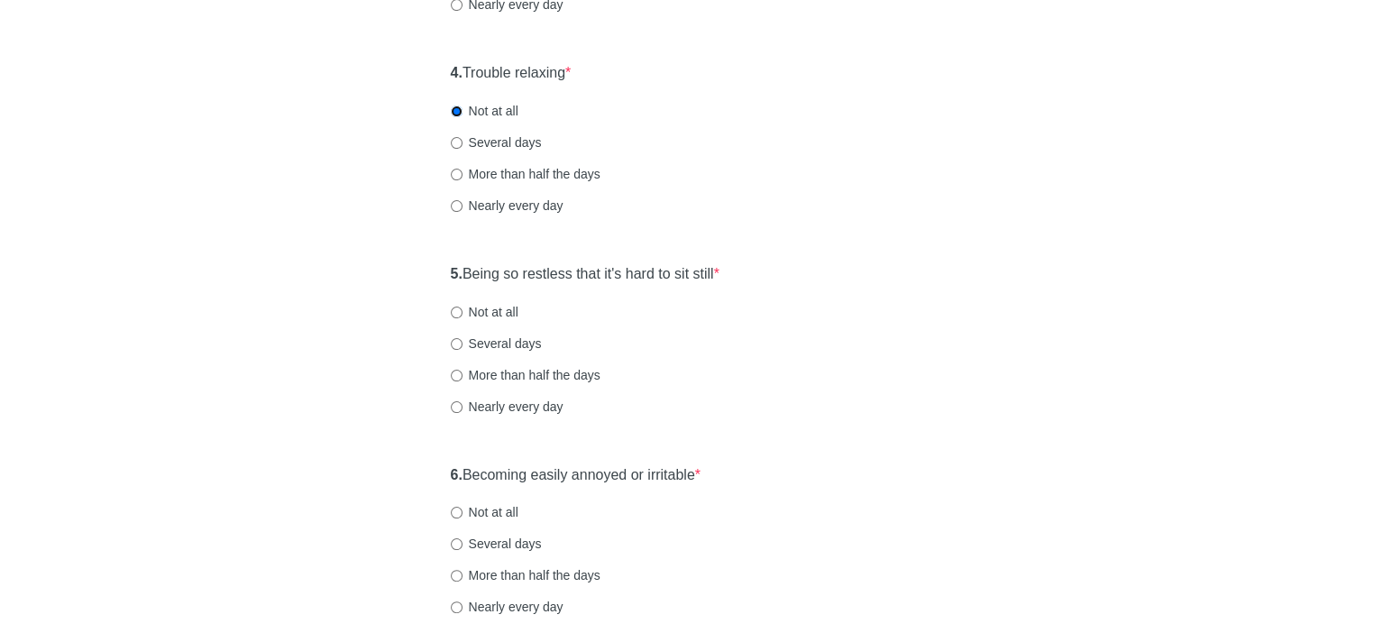
scroll to position [811, 0]
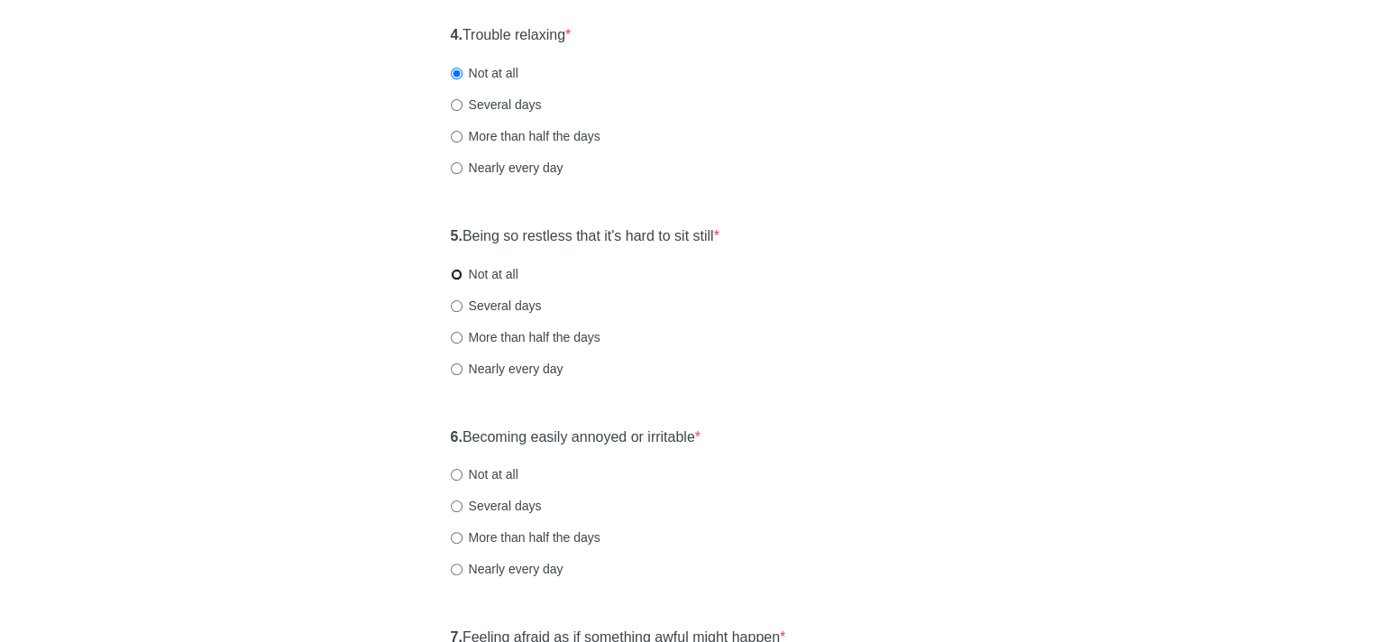
click at [453, 270] on input "Not at all" at bounding box center [457, 275] width 12 height 12
radio input "true"
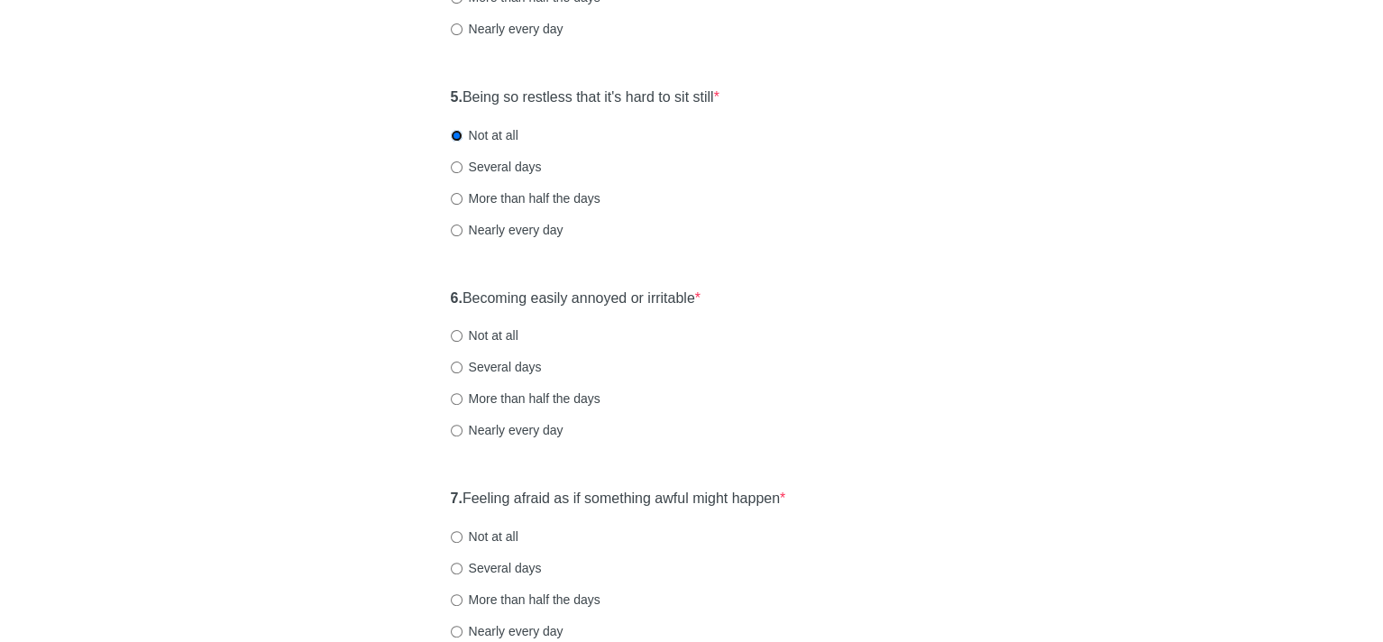
scroll to position [992, 0]
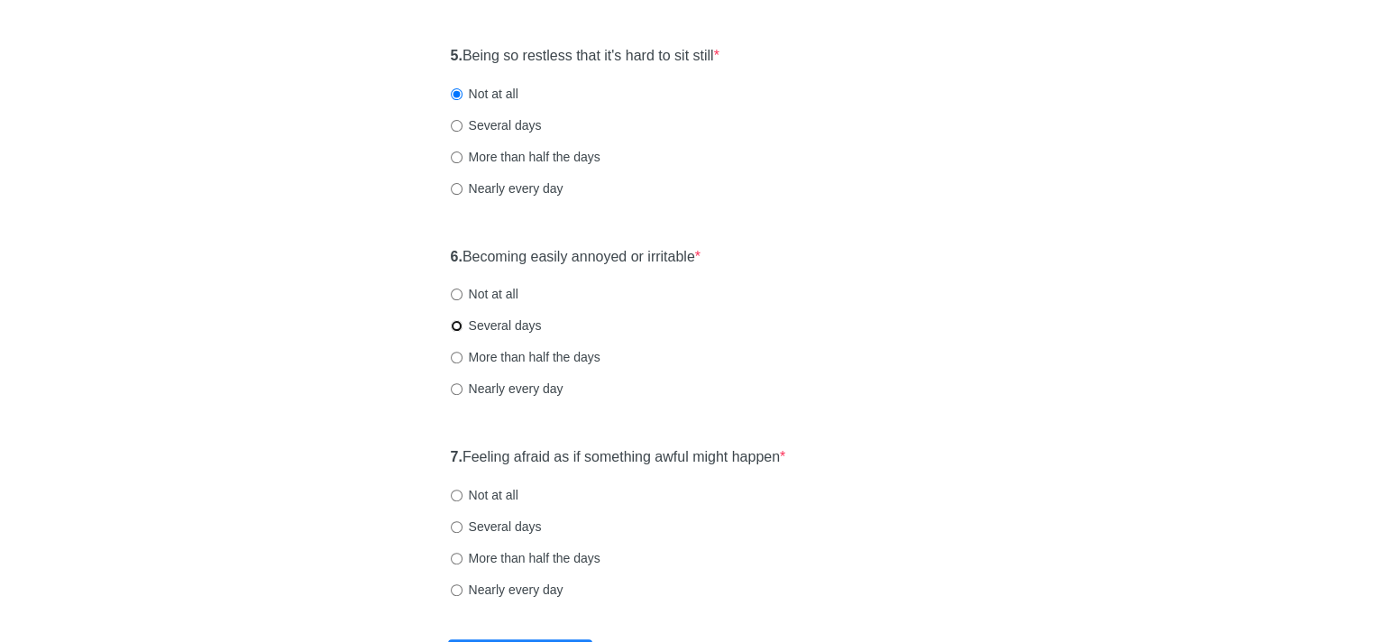
click at [453, 324] on input "Several days" at bounding box center [457, 326] width 12 height 12
radio input "true"
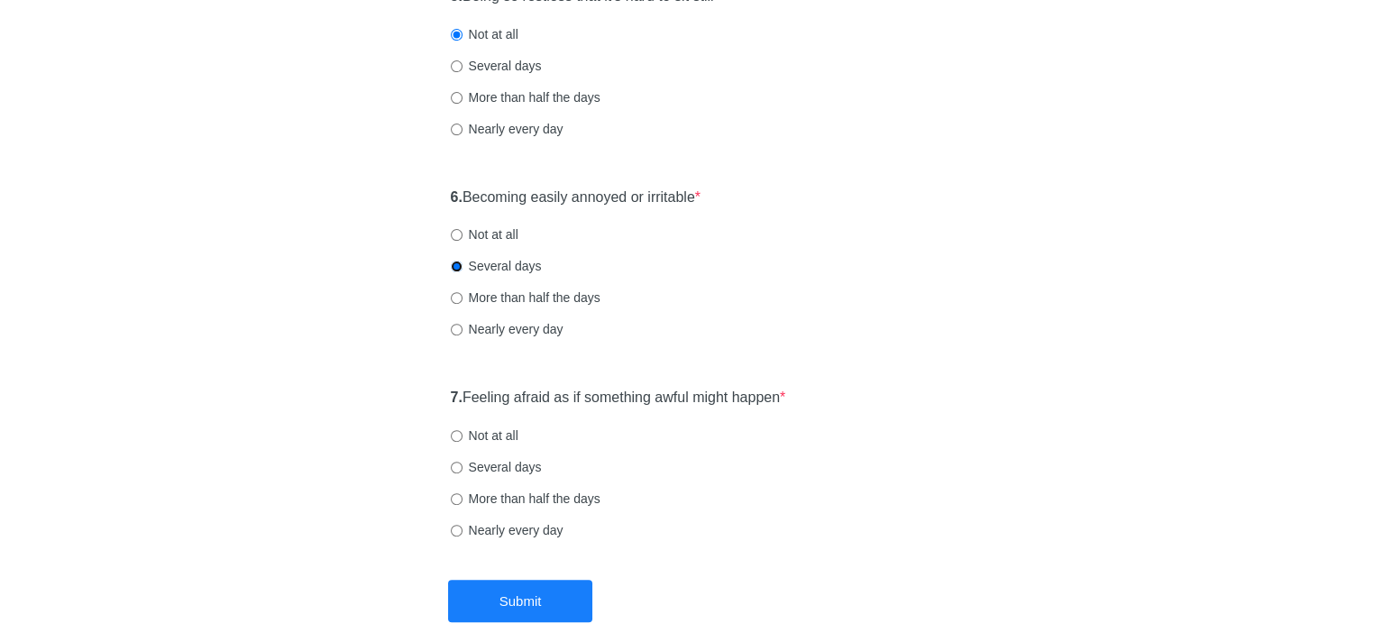
scroll to position [1139, 0]
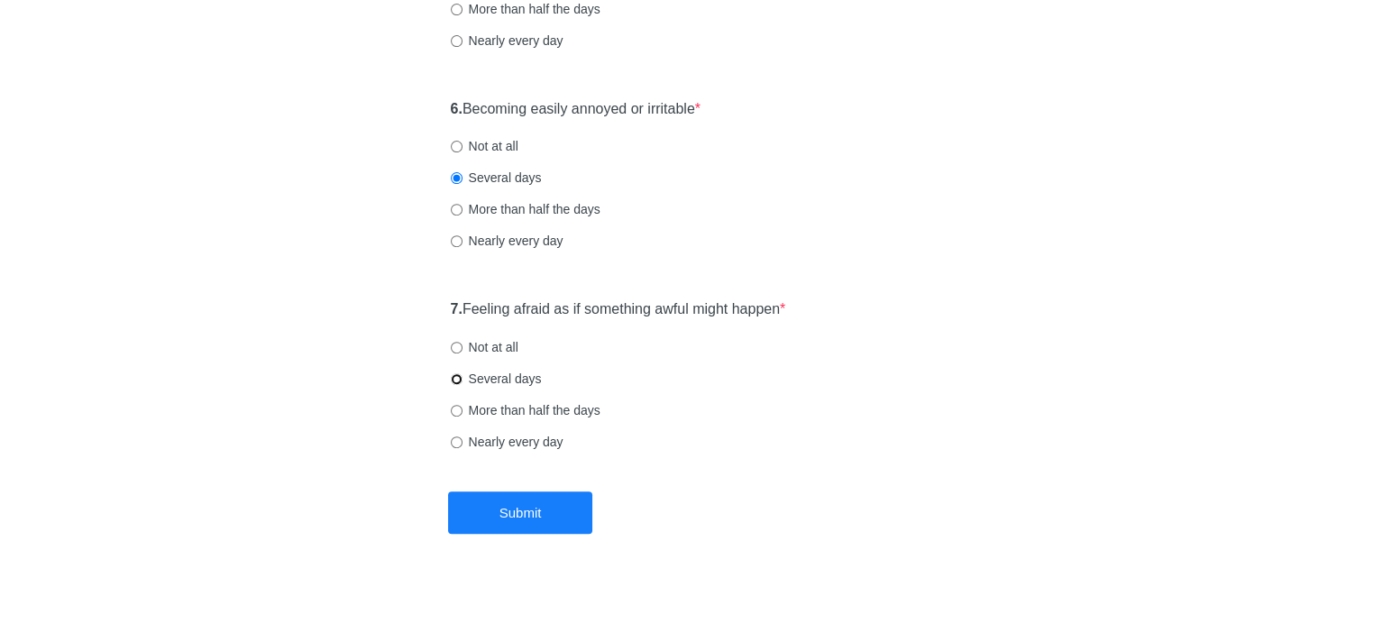
click at [451, 374] on input "Several days" at bounding box center [457, 379] width 12 height 12
radio input "true"
click at [510, 507] on button "Submit" at bounding box center [520, 512] width 144 height 42
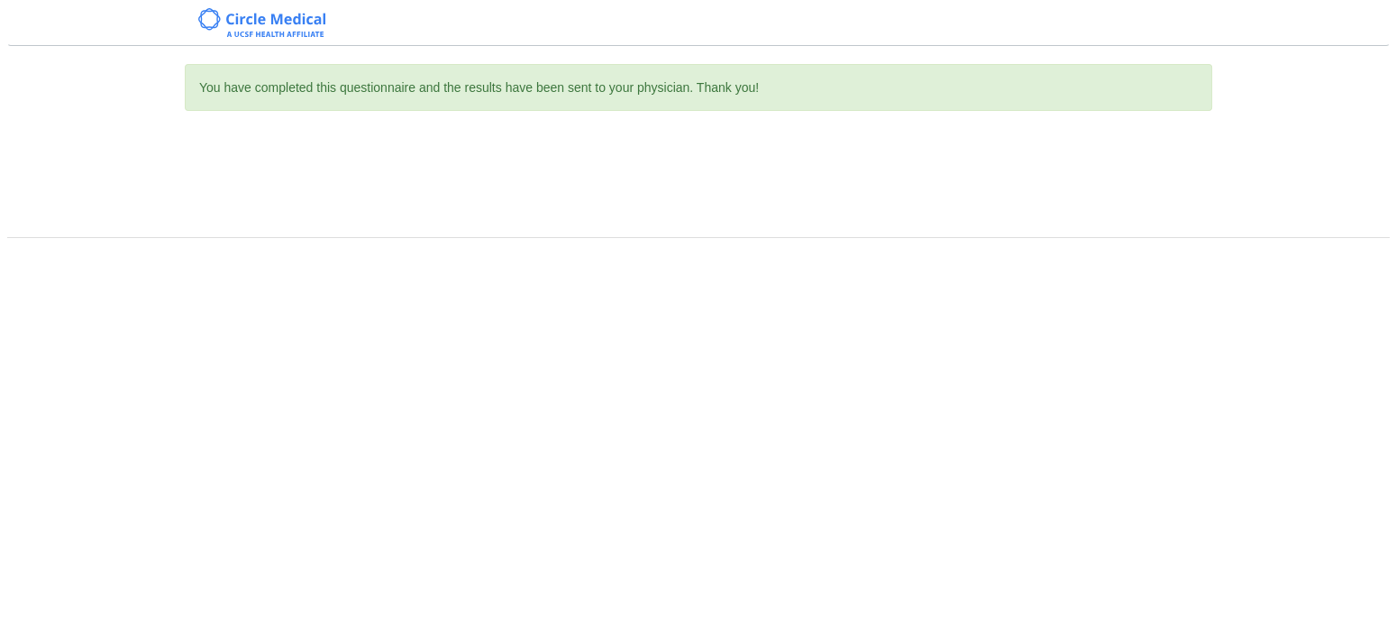
scroll to position [0, 0]
